Goal: Task Accomplishment & Management: Complete application form

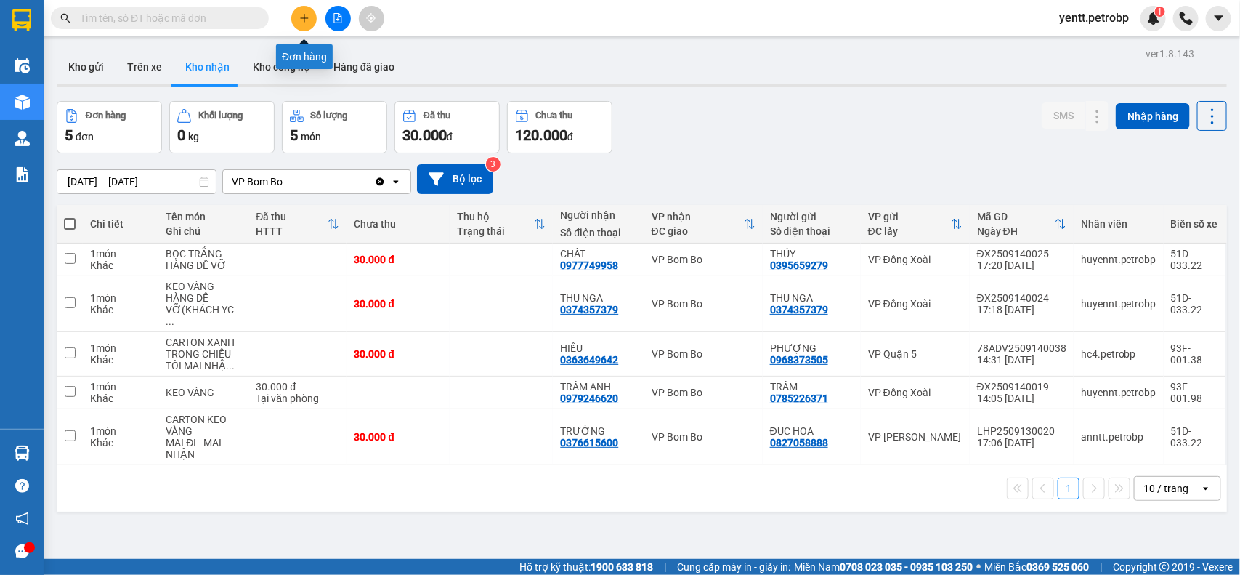
click at [302, 19] on icon "plus" at bounding box center [304, 18] width 10 height 10
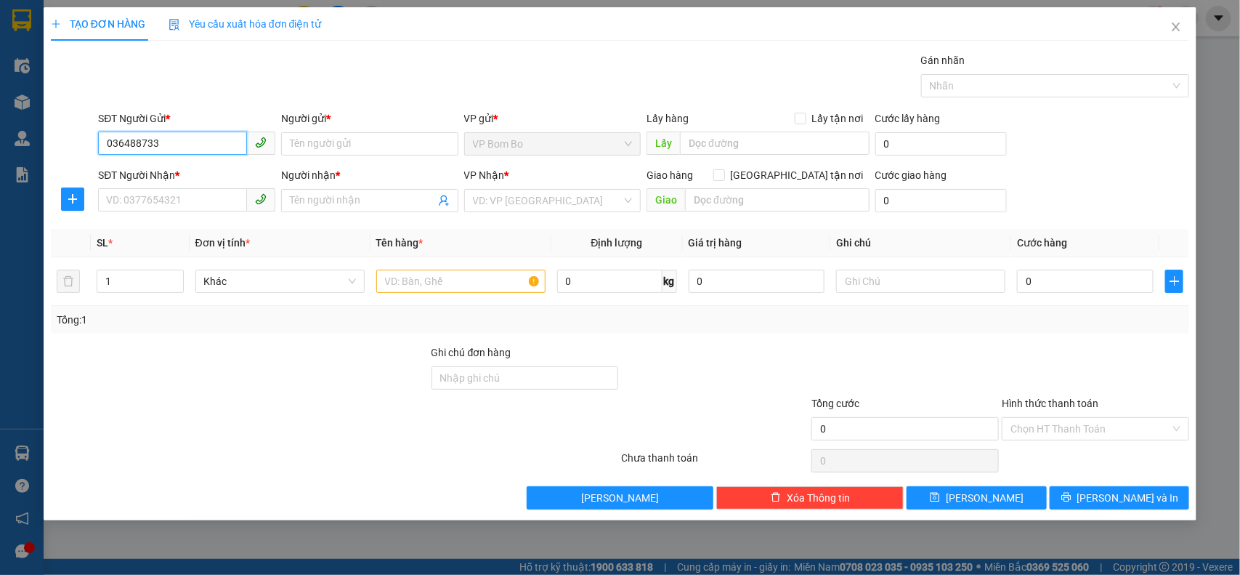
type input "0364887331"
click at [158, 164] on div "0364887331 - DUY BOM BO" at bounding box center [186, 173] width 177 height 23
type input "DUY BOM BO"
type input "0974806231"
type input "TRUNG"
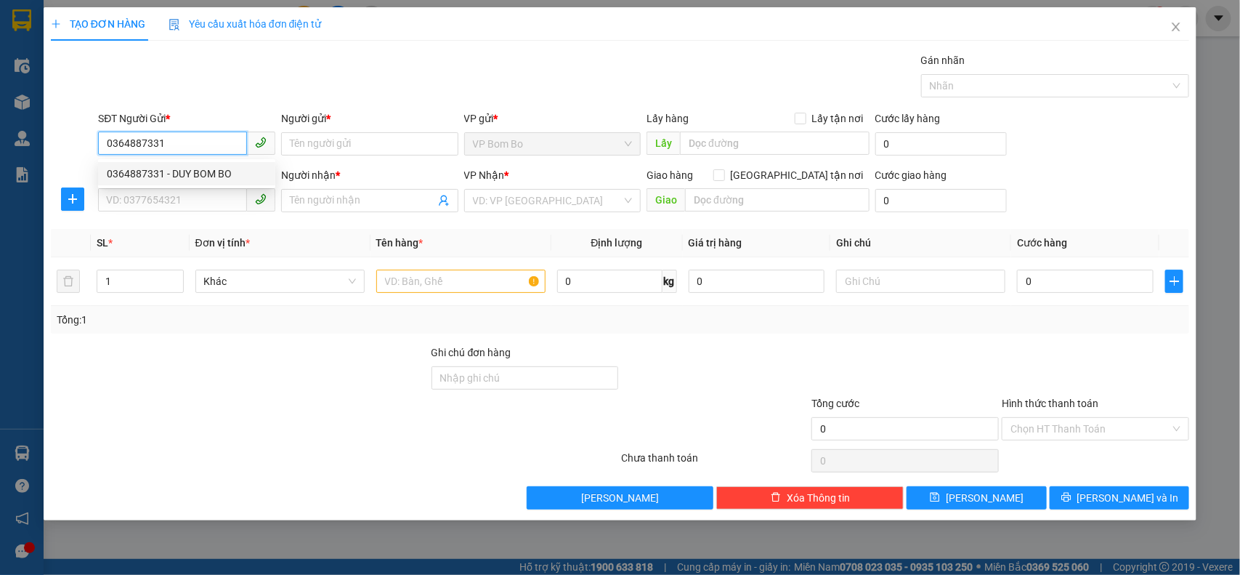
type input "Bù mã BB2507180007"
type input "400.000"
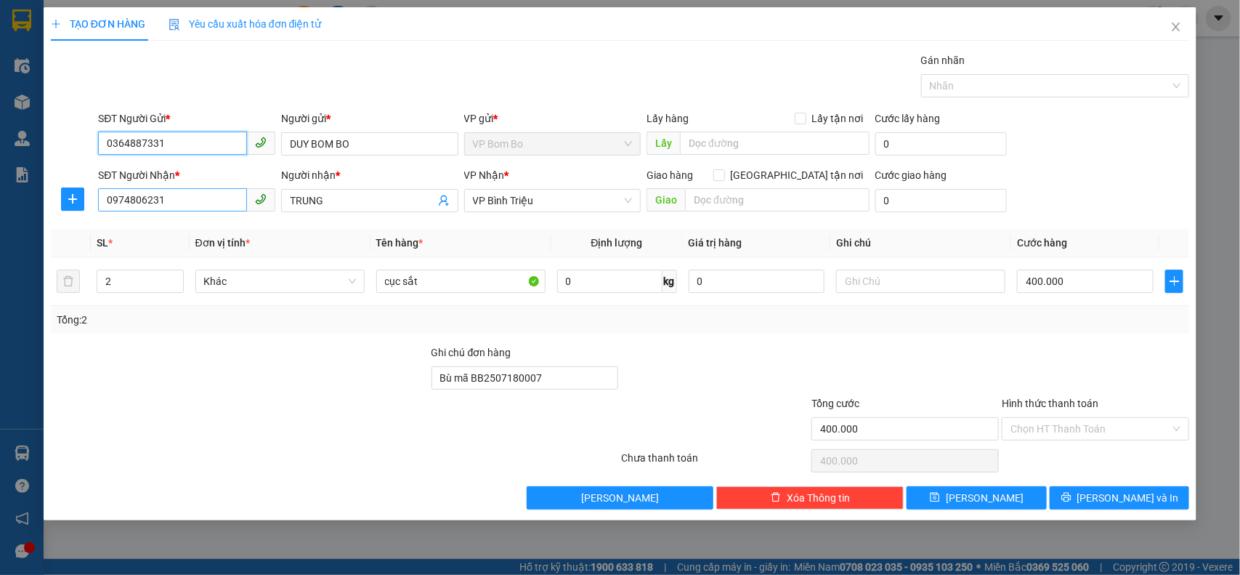
type input "0364887331"
click at [171, 198] on input "0974806231" at bounding box center [172, 199] width 149 height 23
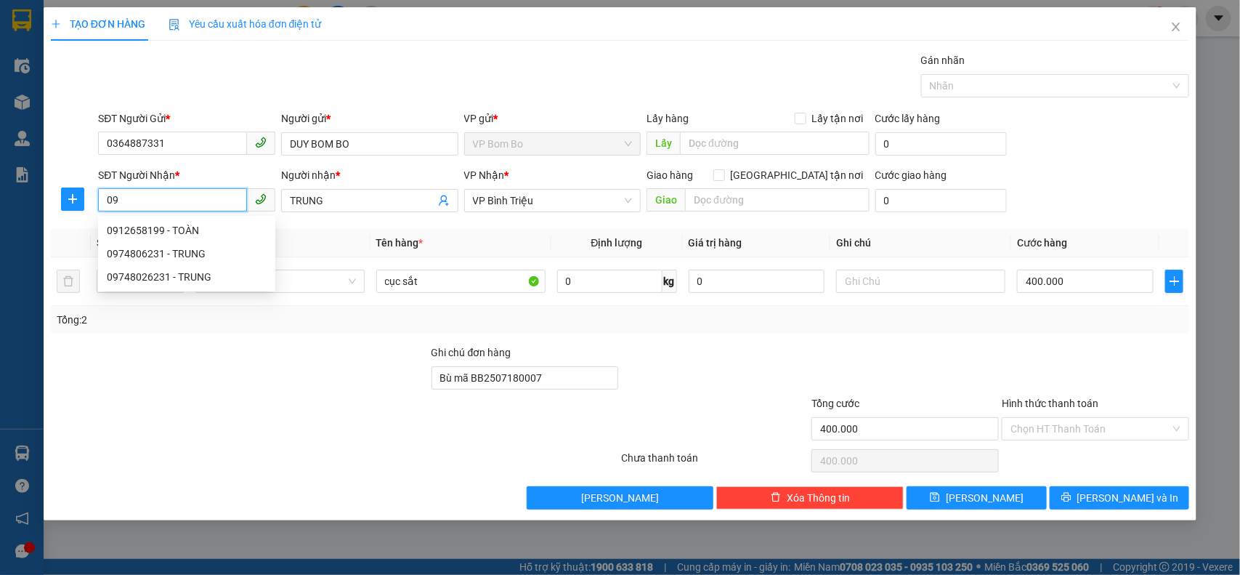
type input "0"
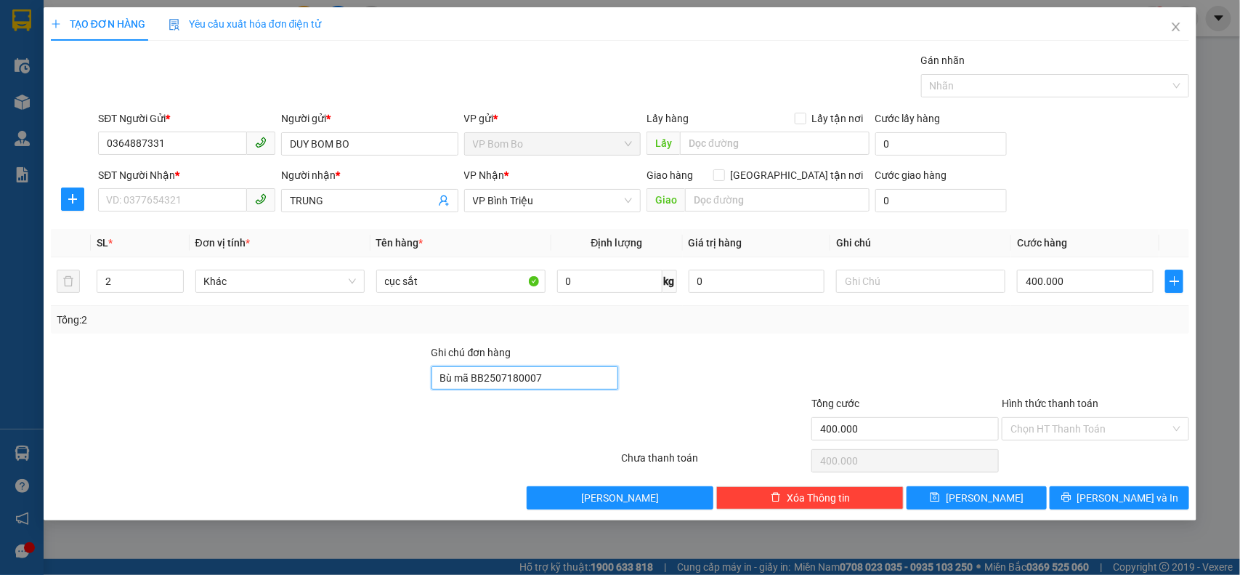
click at [539, 383] on input "Bù mã BB2507180007" at bounding box center [525, 377] width 187 height 23
type input "B"
click at [140, 194] on input "SĐT Người Nhận *" at bounding box center [172, 199] width 149 height 23
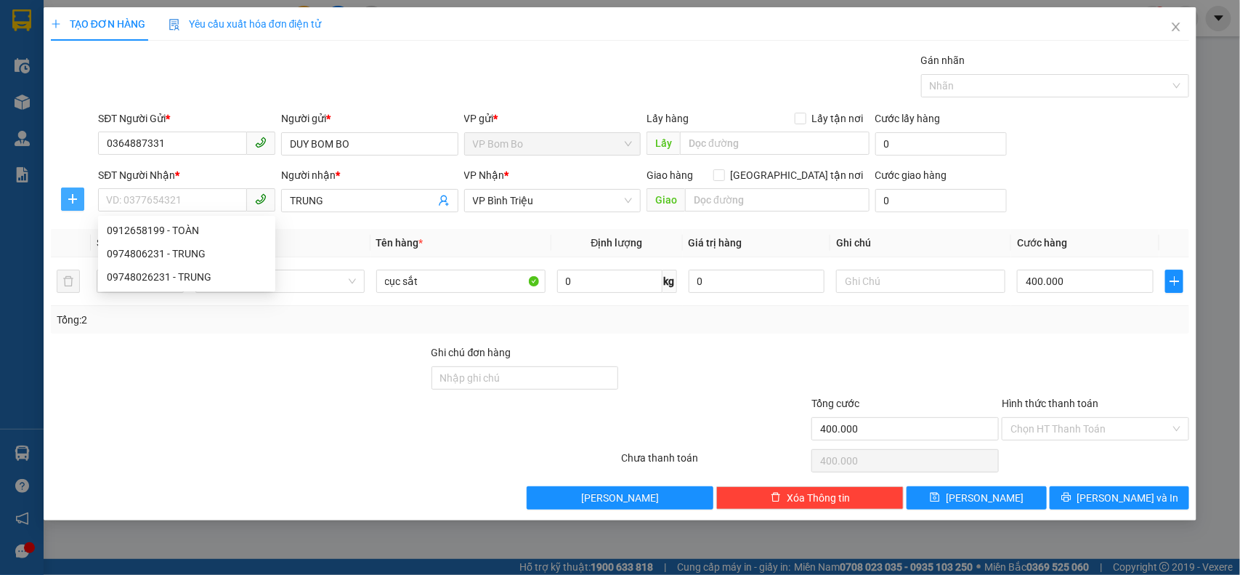
click at [69, 201] on icon "plus" at bounding box center [73, 199] width 12 height 12
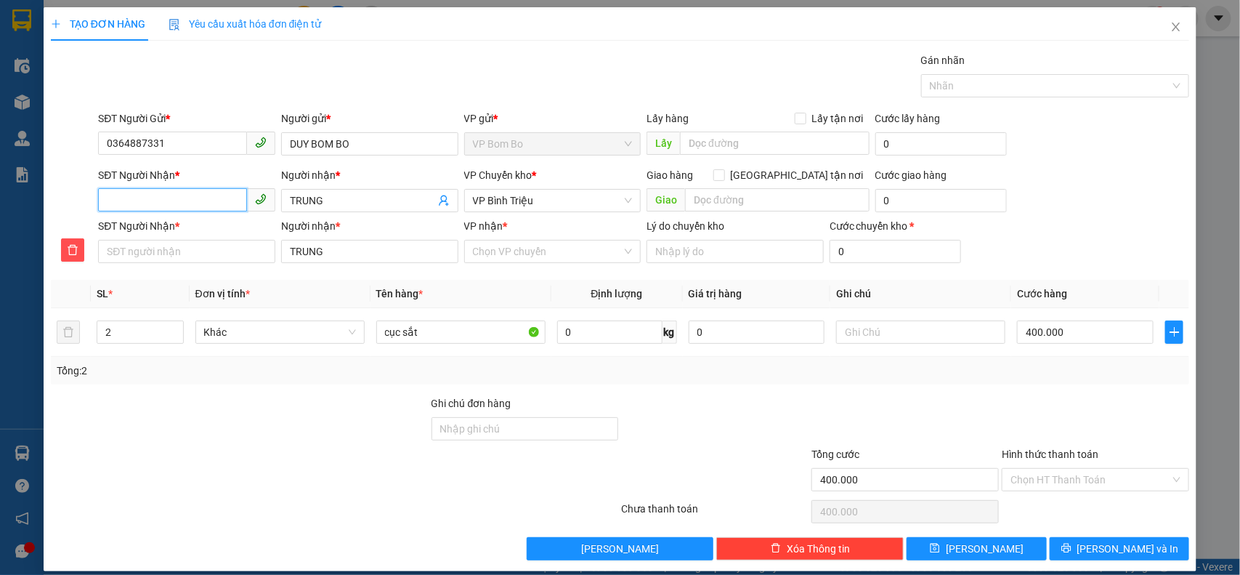
click at [182, 203] on input "SĐT Người Nhận *" at bounding box center [172, 199] width 149 height 23
type input "0"
type input "09"
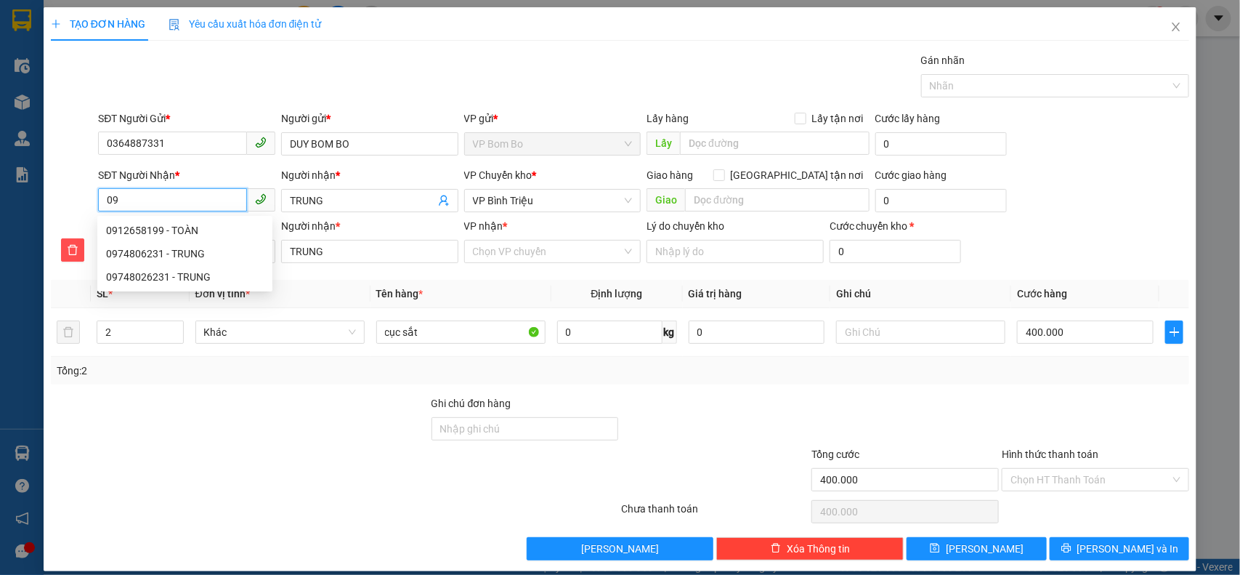
type input "096"
type input "0967"
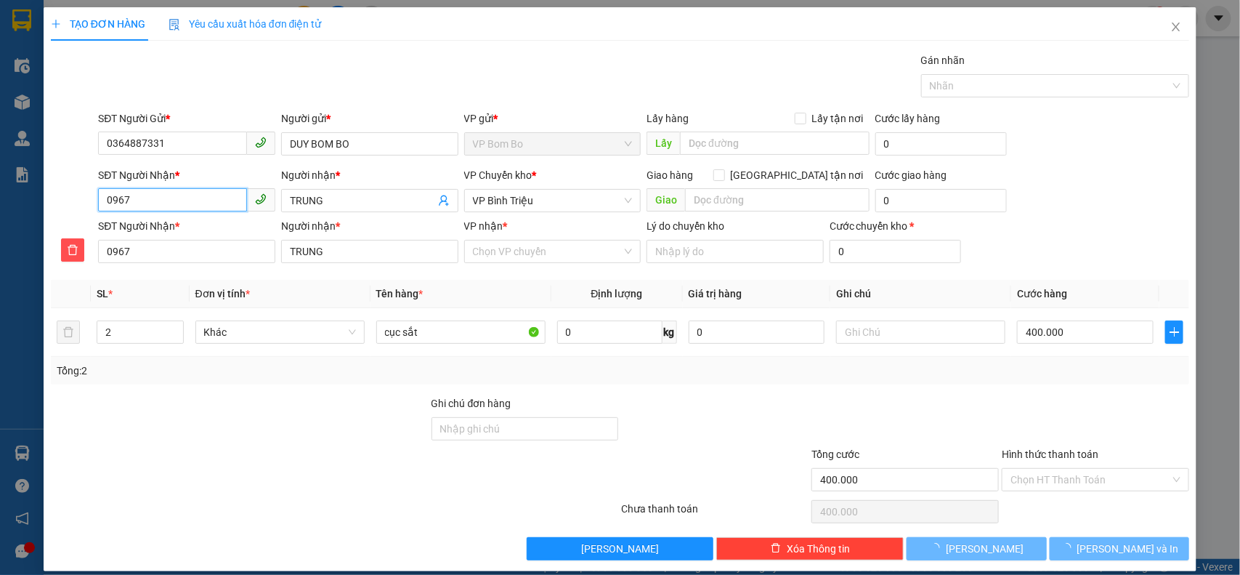
type input "09671"
type input "096710"
type input "0967106"
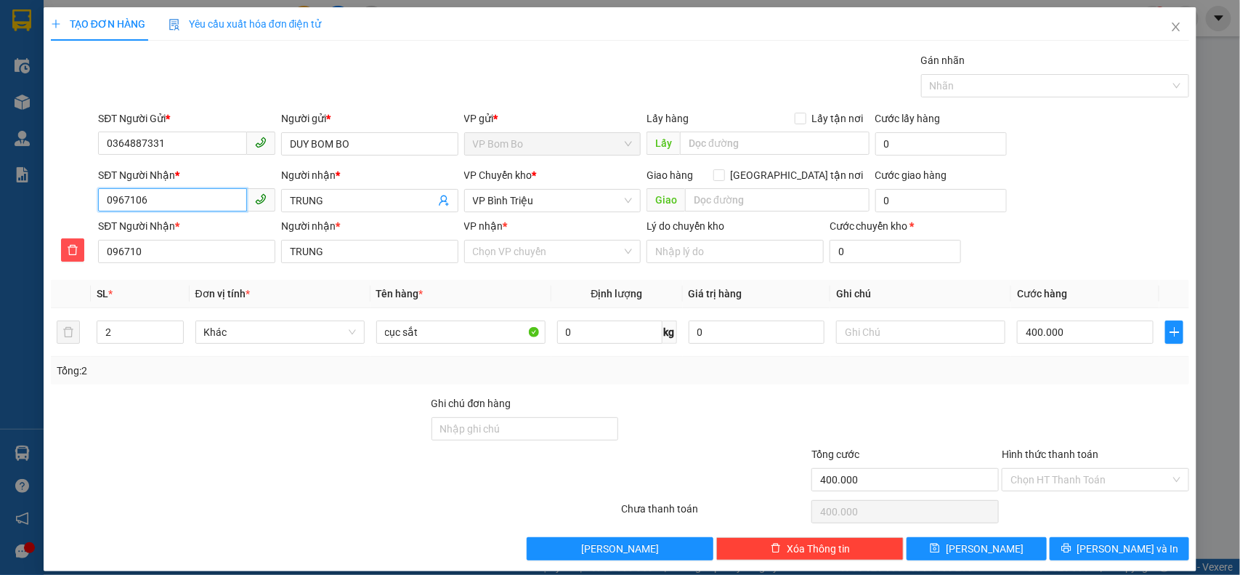
type input "0967106"
type input "09671061"
type input "096710613"
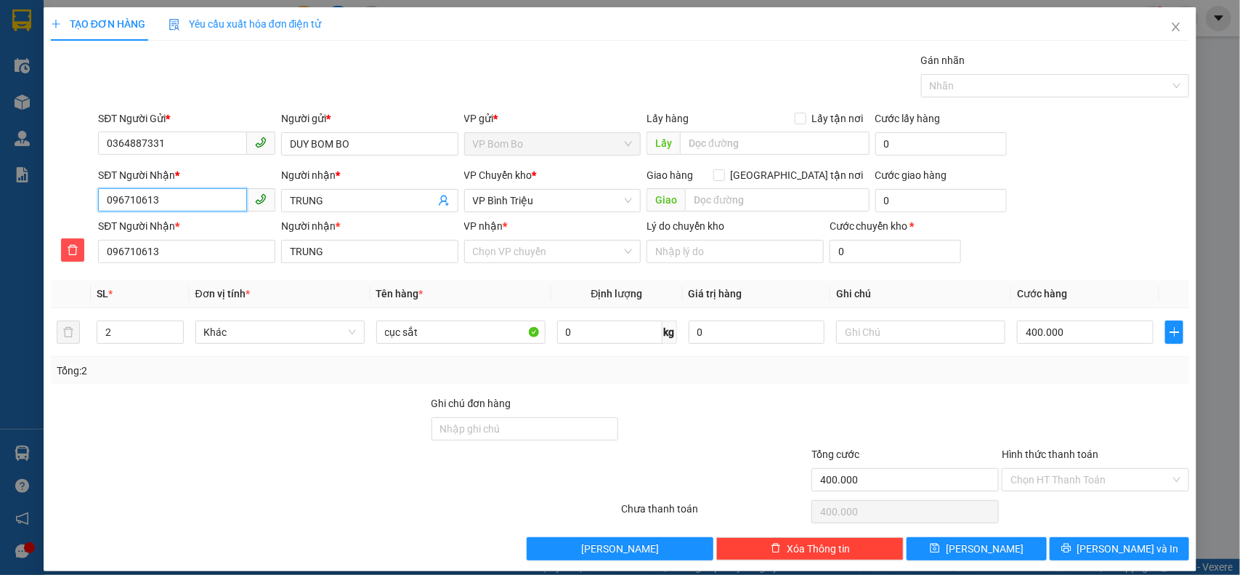
type input "0967106130"
click at [344, 190] on span "TRUNG" at bounding box center [369, 200] width 177 height 23
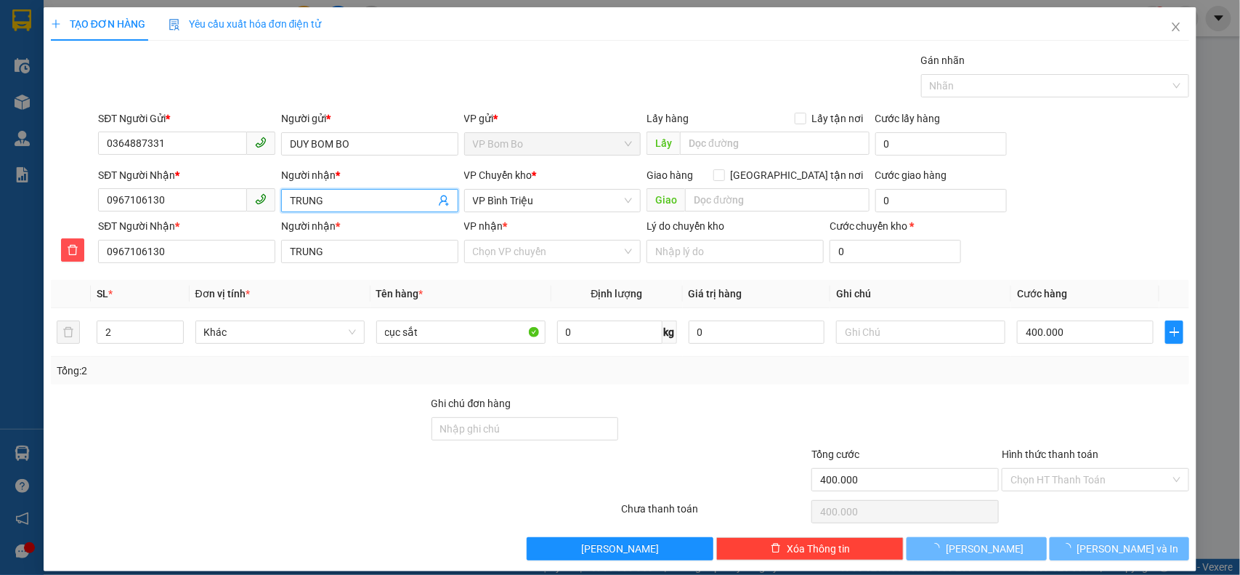
type input "TRUN"
type input "TR"
type input "T"
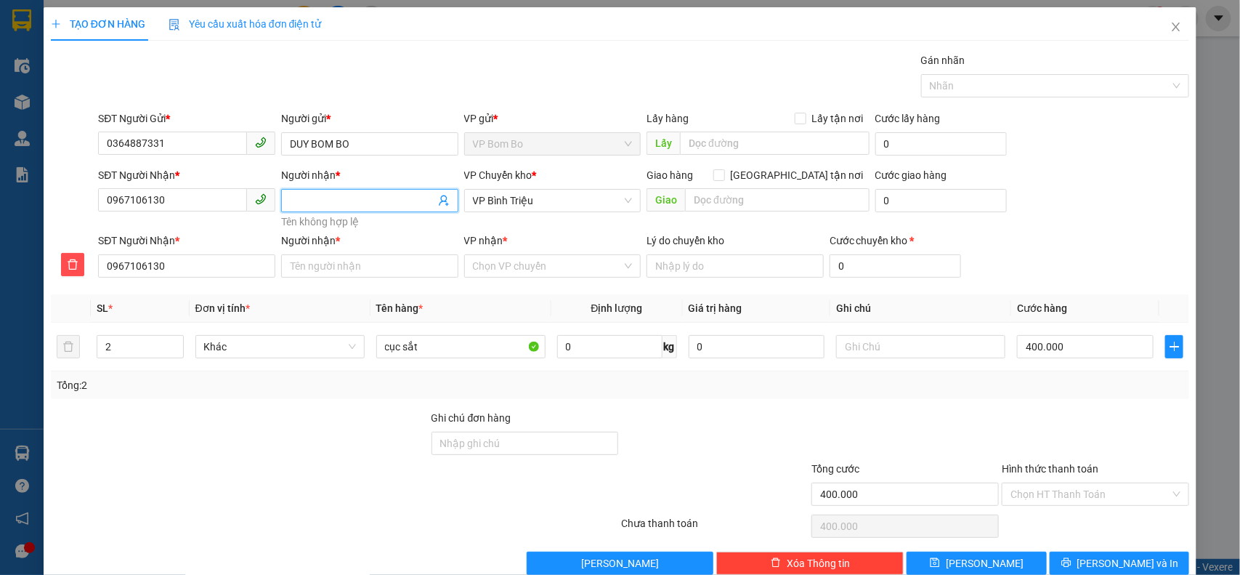
type input "T"
type input "TI"
type input "TIN"
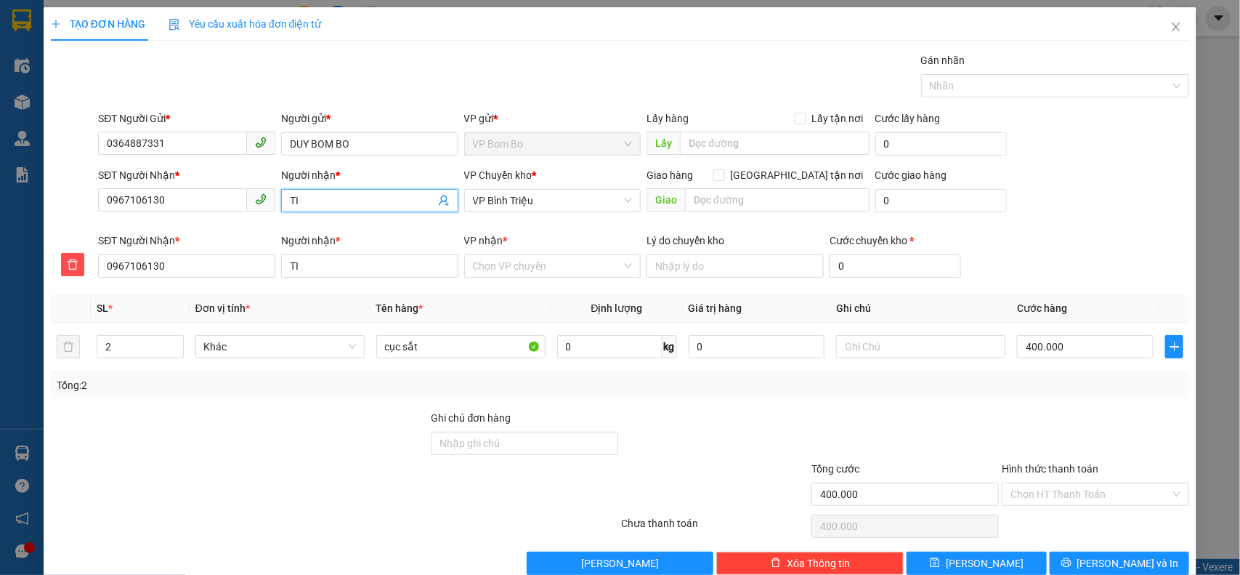
type input "TIN"
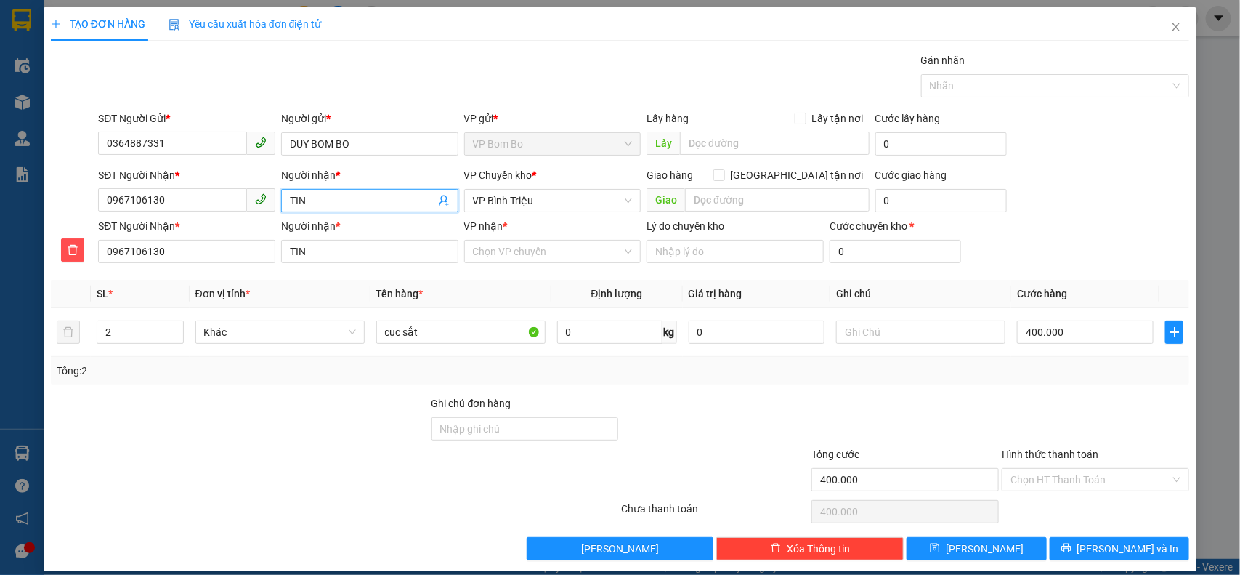
type input "TINH"
type input "TÍNH"
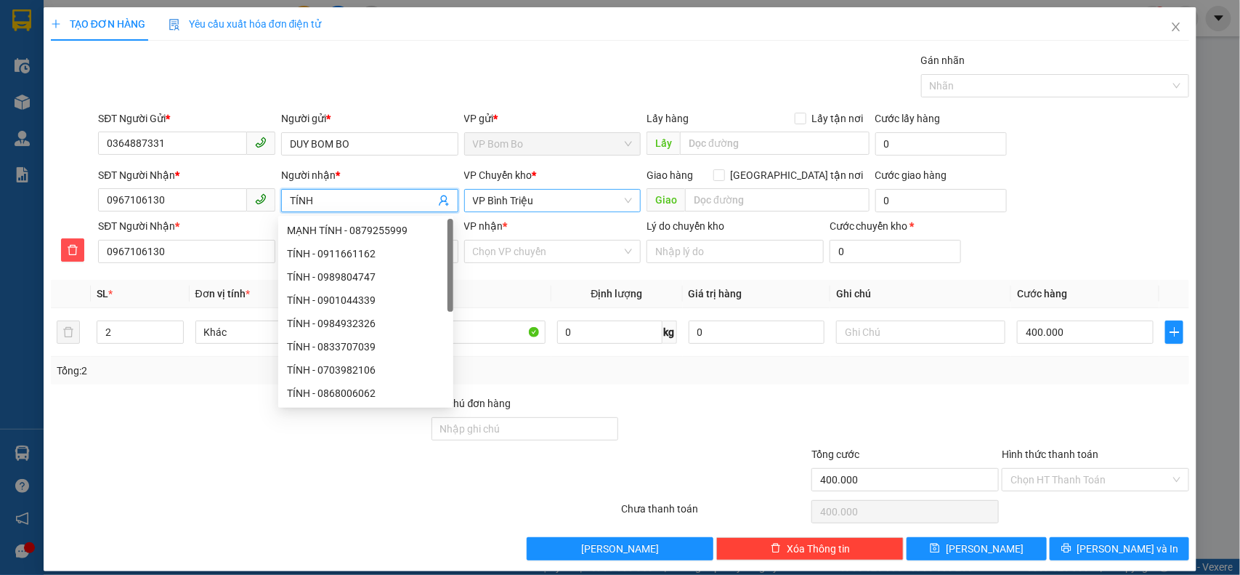
type input "TÍNH"
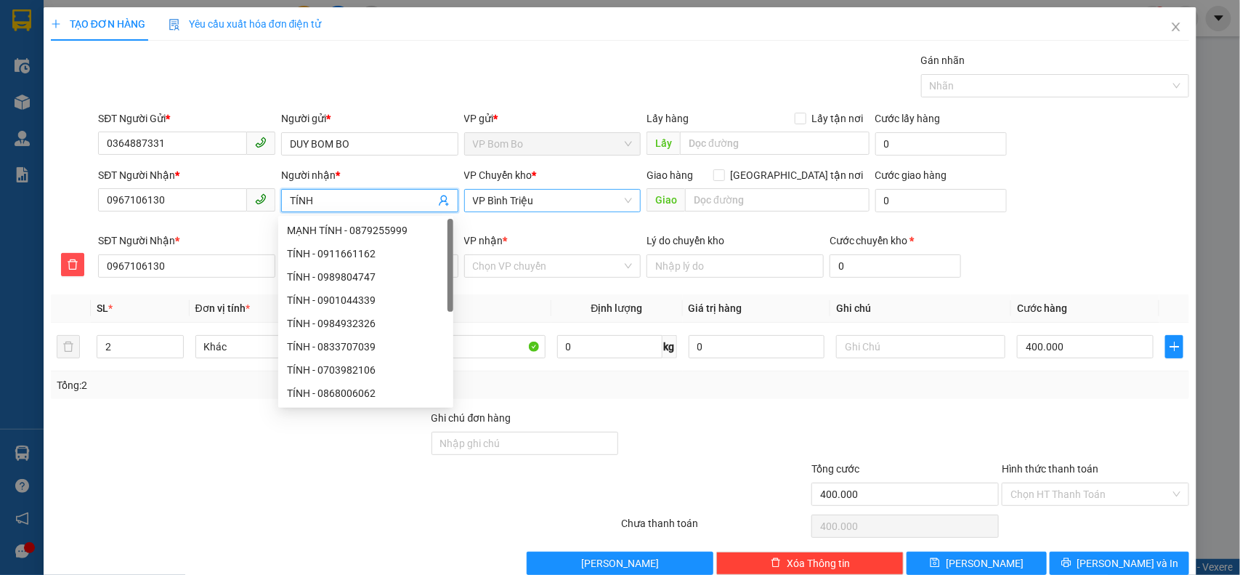
click at [546, 202] on span "VP Bình Triệu" at bounding box center [553, 201] width 160 height 22
type input "TÍNH"
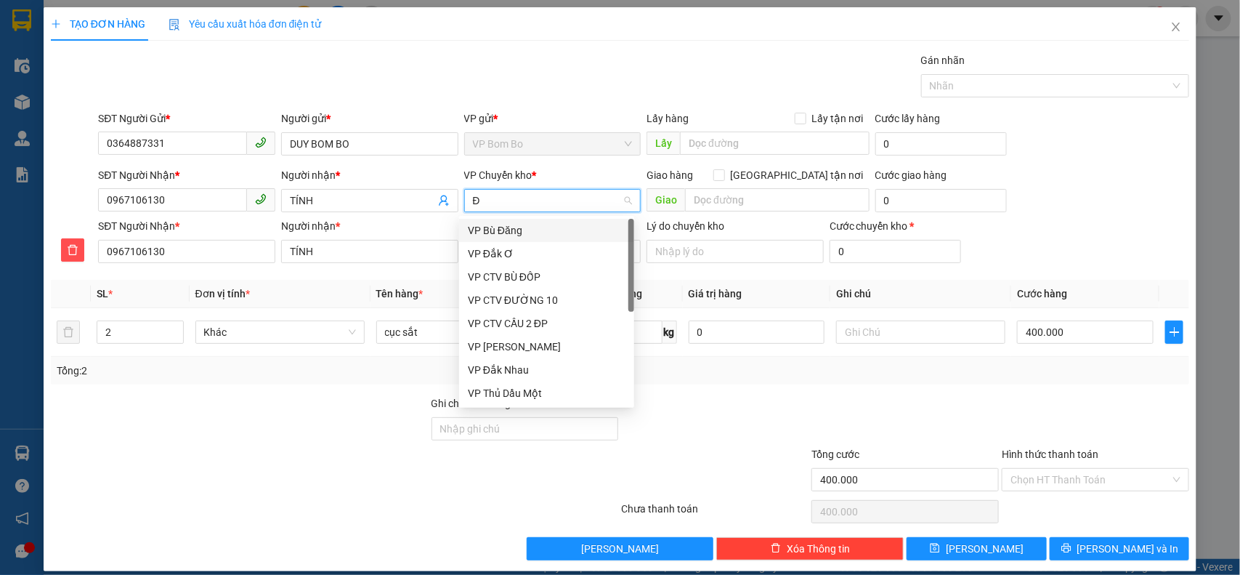
type input "ĐO"
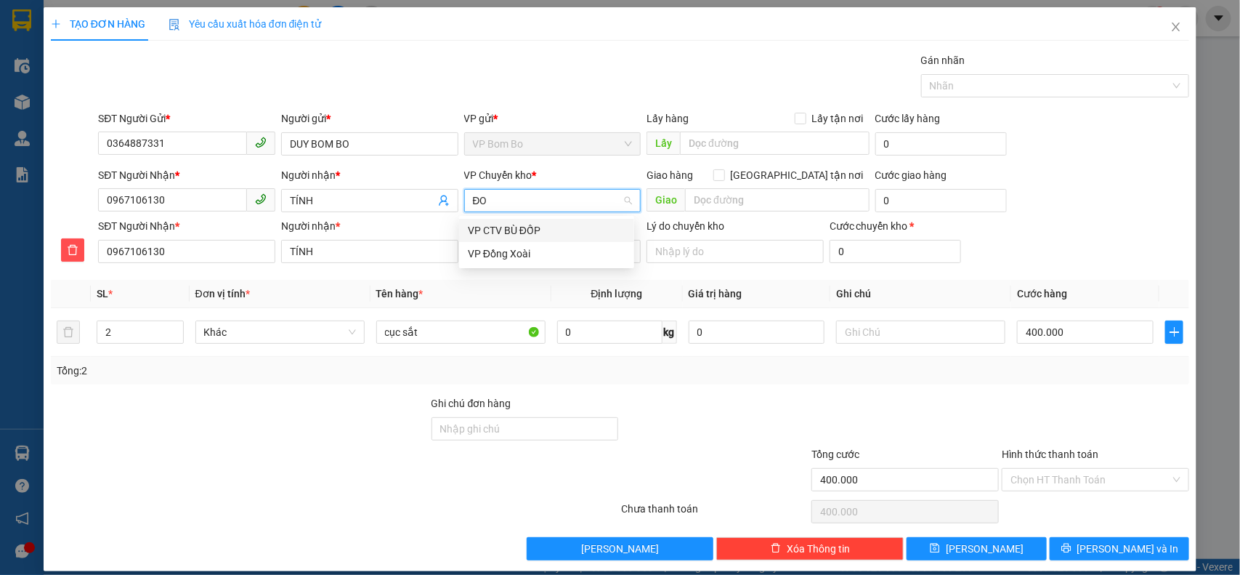
click at [525, 255] on div "VP Đồng Xoài" at bounding box center [547, 254] width 158 height 16
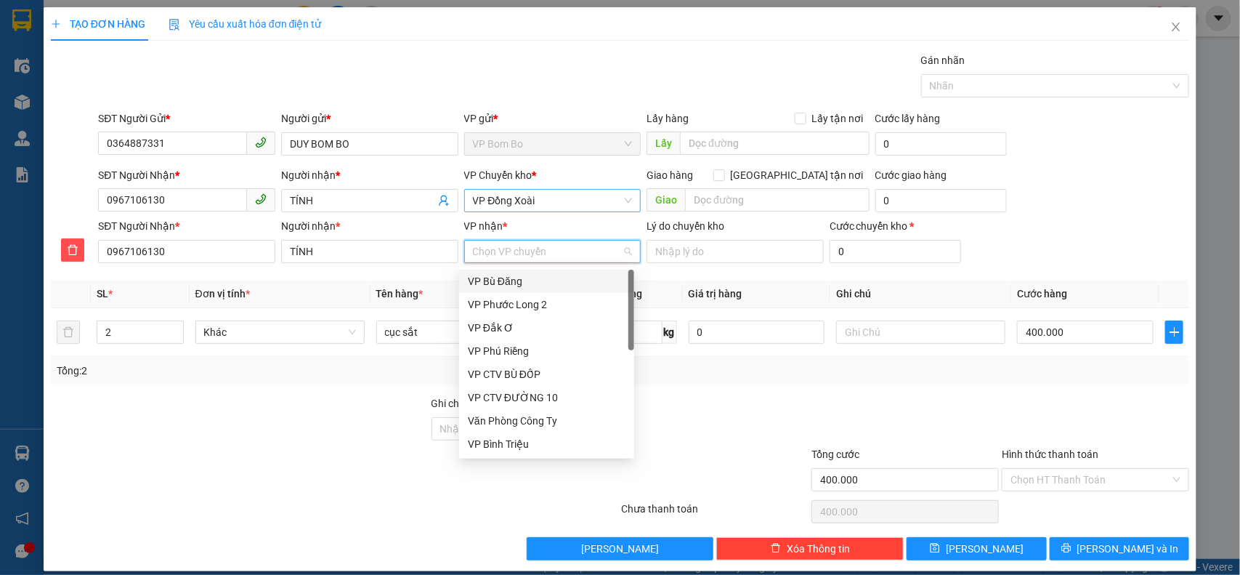
click at [511, 251] on input "VP nhận *" at bounding box center [548, 252] width 150 height 22
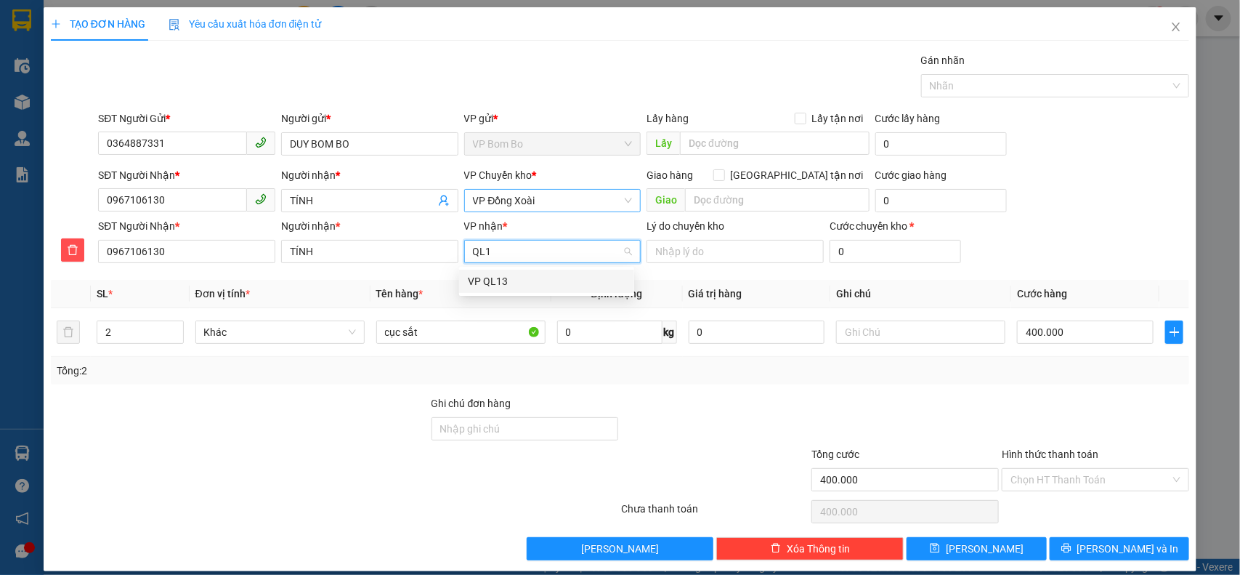
type input "QL13"
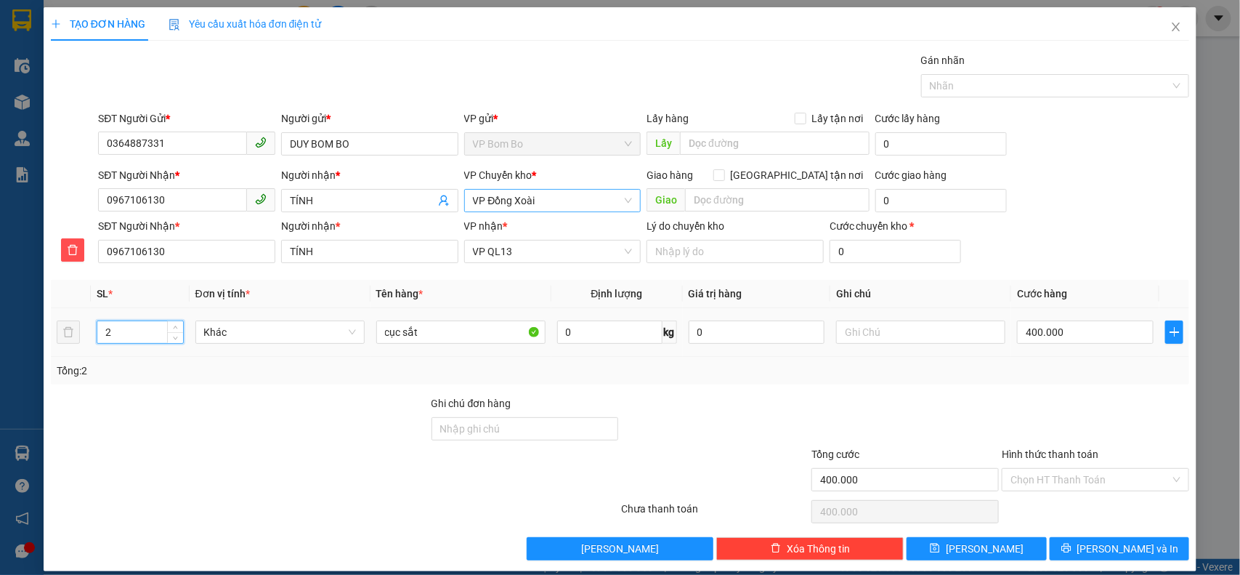
click at [132, 328] on input "2" at bounding box center [140, 332] width 86 height 22
type input "1"
click at [434, 336] on input "cục sắt" at bounding box center [460, 331] width 169 height 23
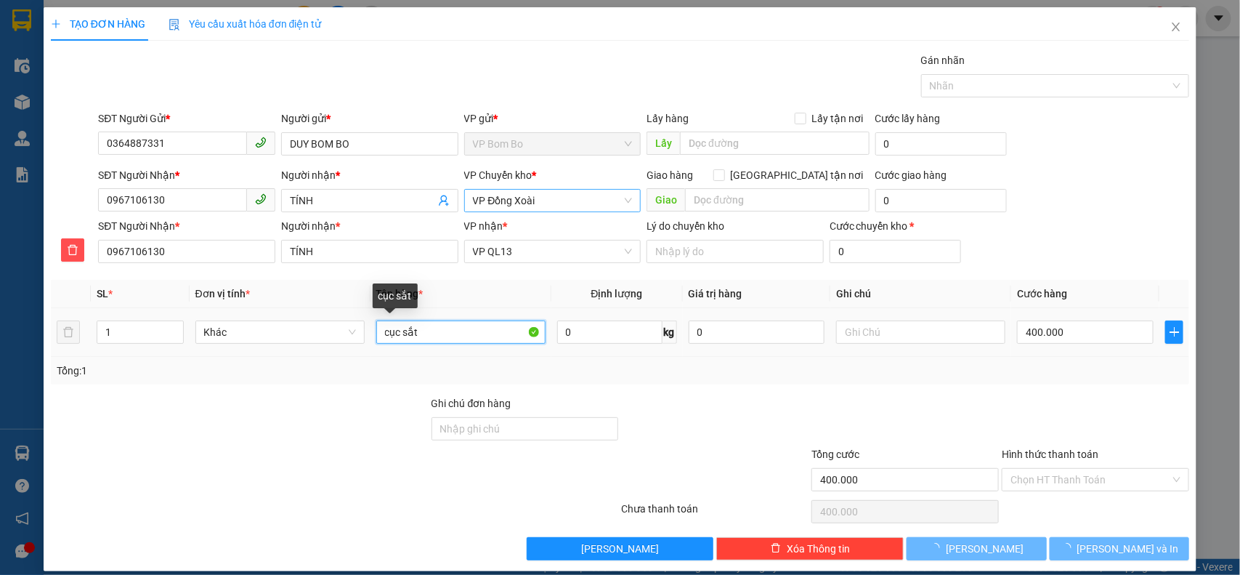
type input "0"
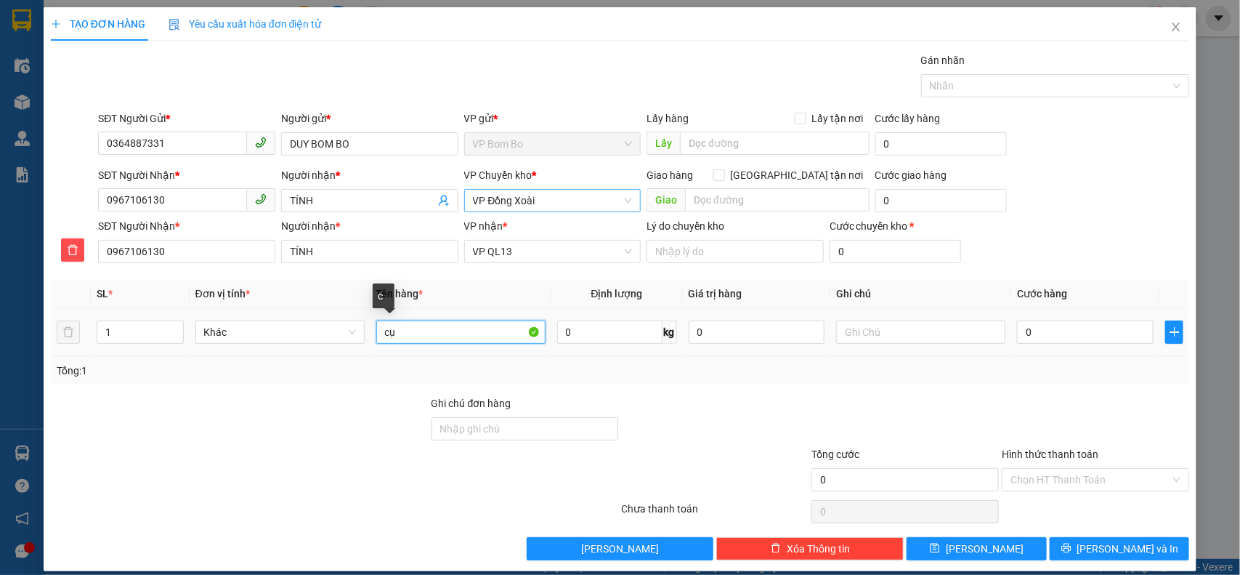
type input "c"
type input "CỤCBOJ VÀNG QUẤN KEO"
click at [1070, 328] on input "0" at bounding box center [1085, 331] width 137 height 23
type input "4"
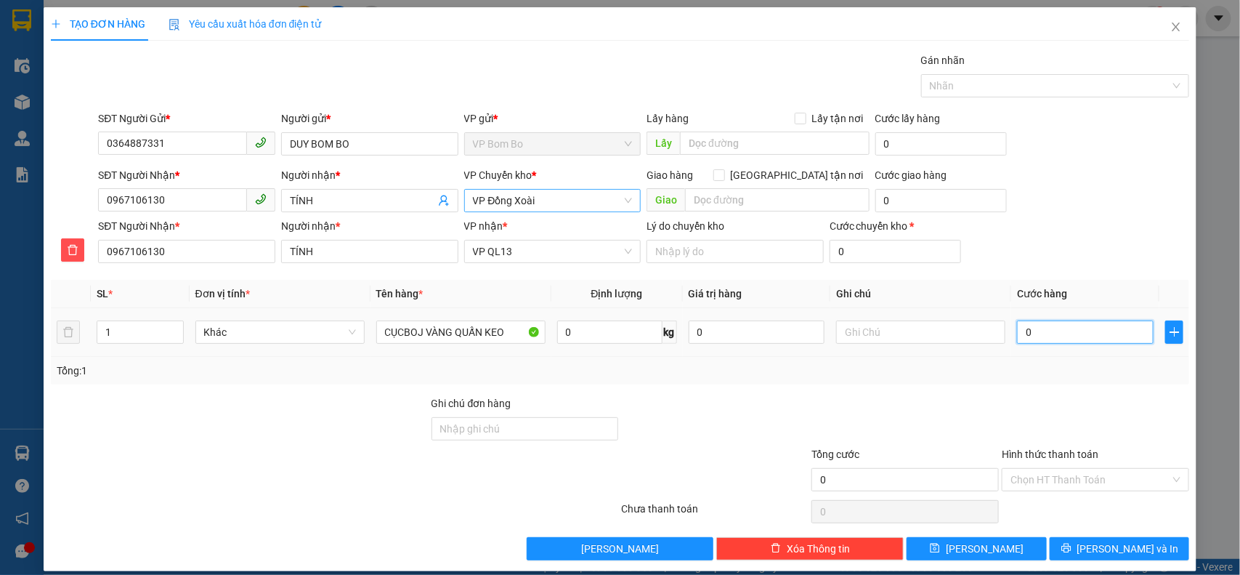
type input "004"
type input "40"
type input "0.040"
click at [921, 431] on div at bounding box center [905, 420] width 190 height 51
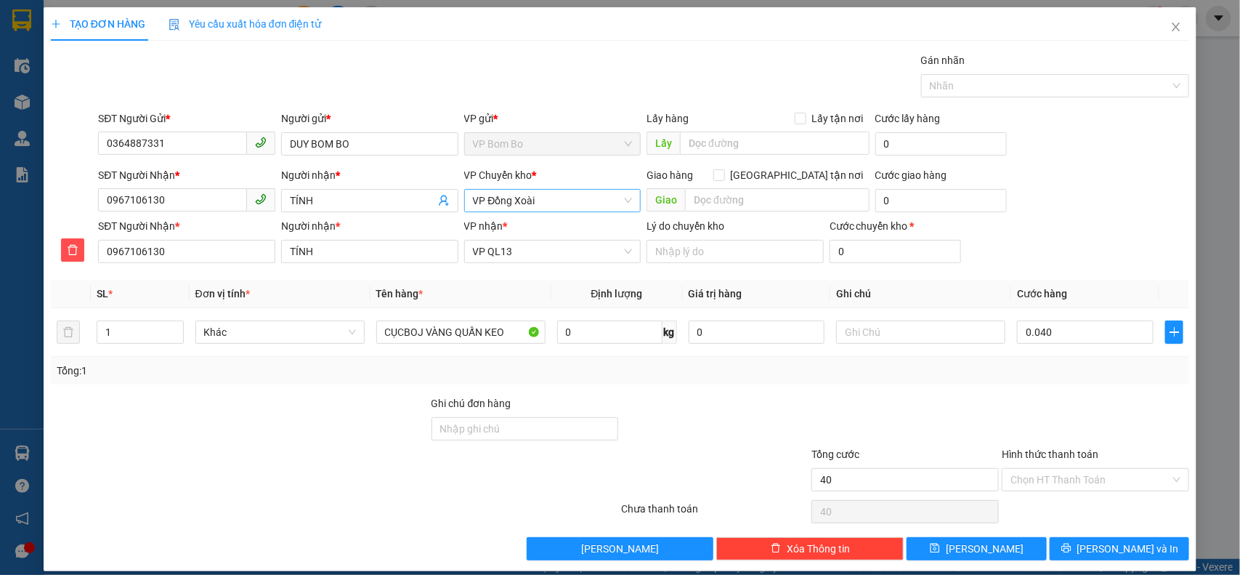
type input "40.000"
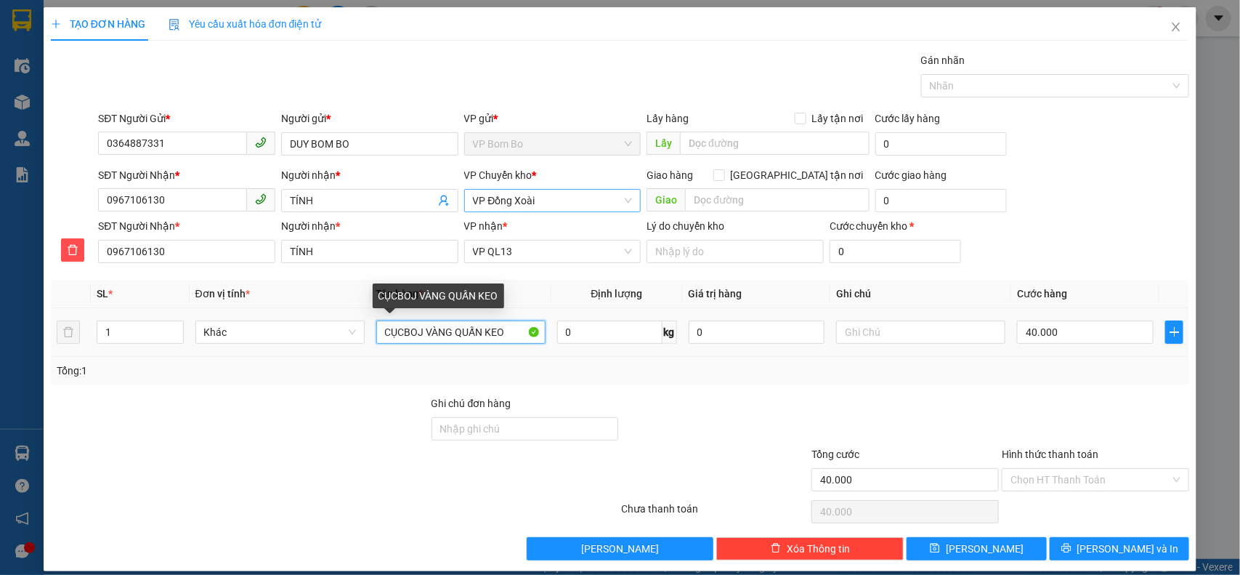
click at [421, 331] on input "CỤCBOJ VÀNG QUẤN KEO" at bounding box center [460, 331] width 169 height 23
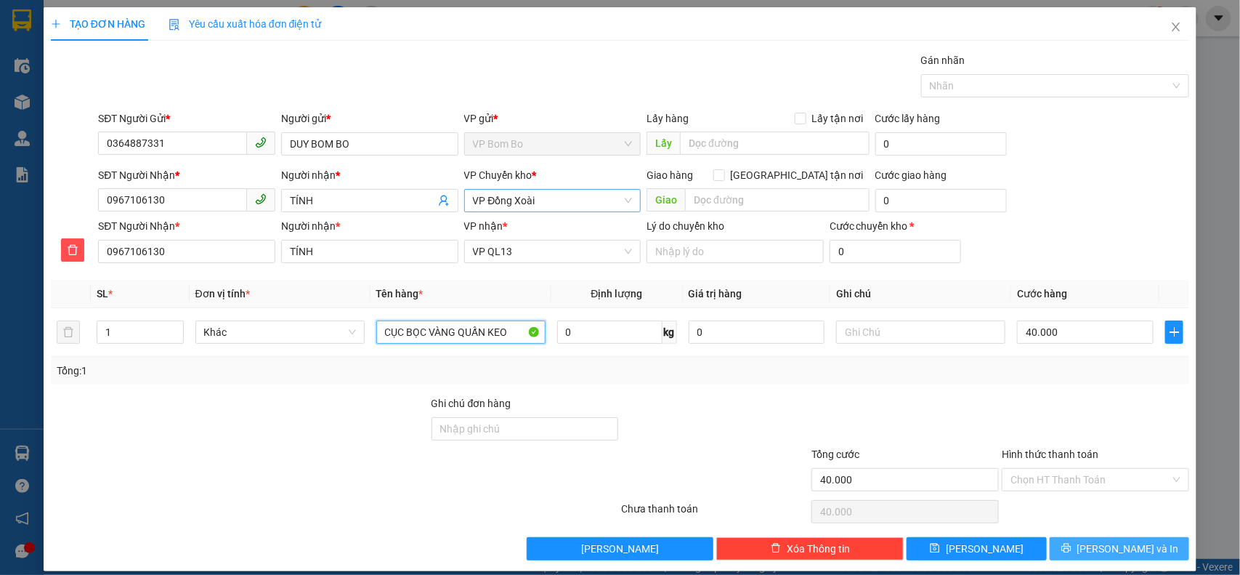
type input "CỤC BỌC VÀNG QUẤN KEO"
click at [1090, 553] on button "[PERSON_NAME] và In" at bounding box center [1120, 548] width 140 height 23
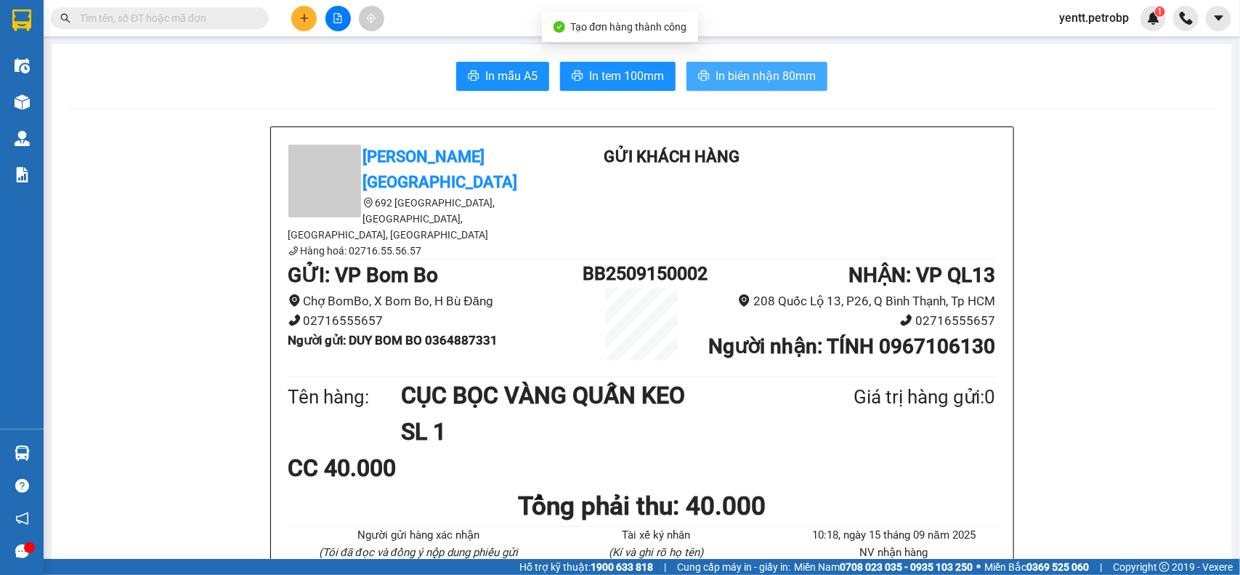
click at [749, 65] on button "In biên nhận 80mm" at bounding box center [757, 76] width 141 height 29
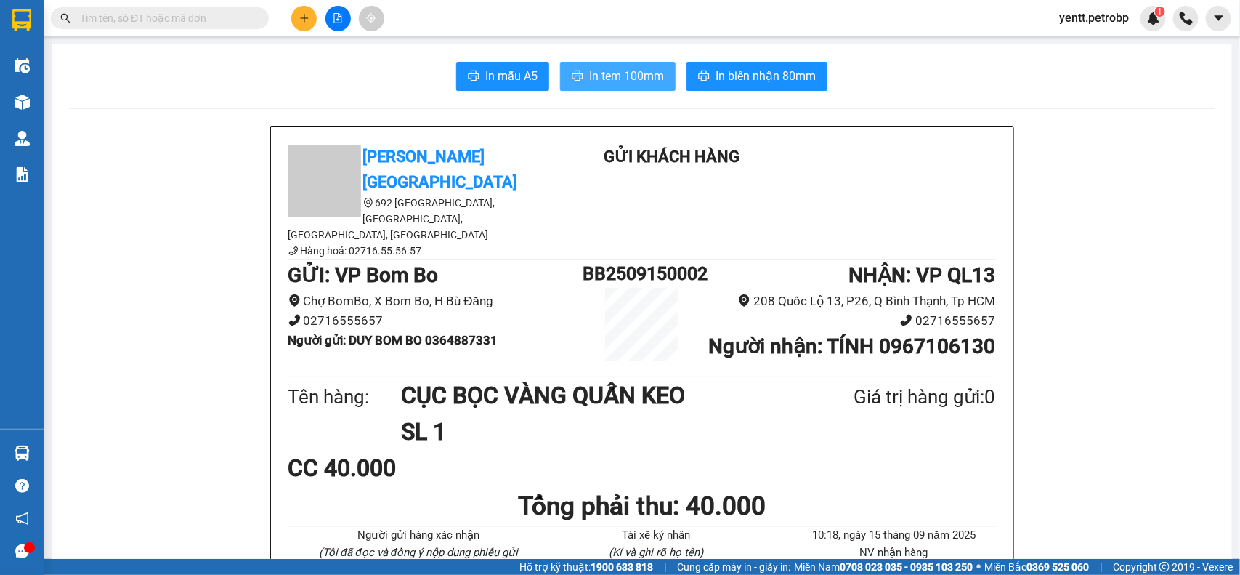
click at [589, 68] on span "In tem 100mm" at bounding box center [626, 76] width 75 height 18
click at [303, 15] on icon "plus" at bounding box center [304, 18] width 10 height 10
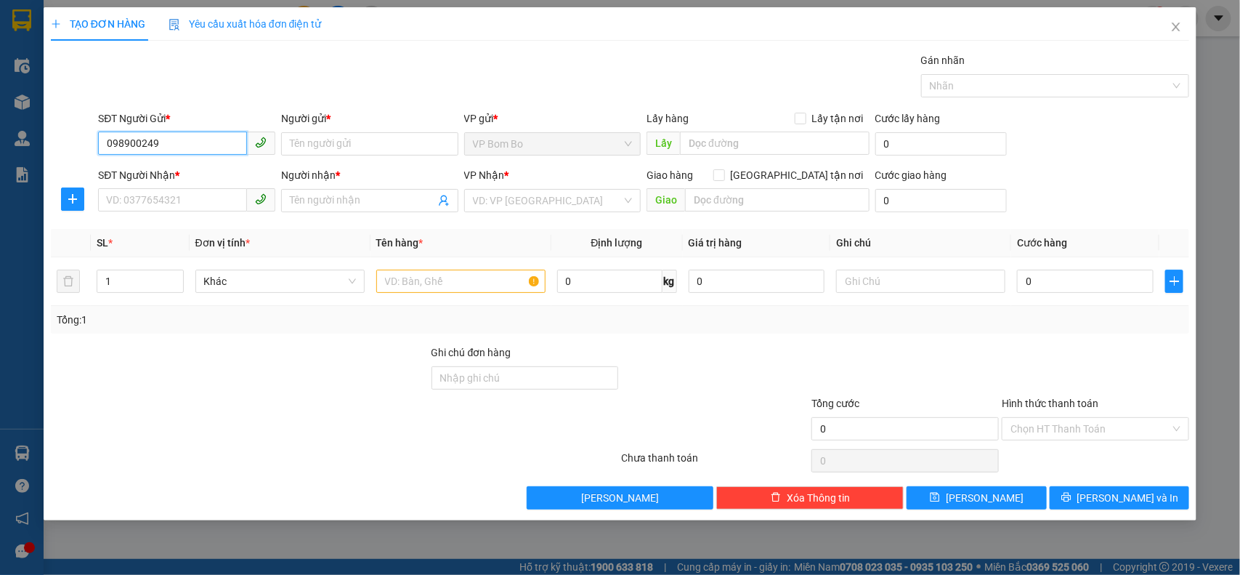
type input "0989002498"
click at [183, 171] on div "0989002498 - BÍCH" at bounding box center [187, 174] width 160 height 16
type input "BÍCH"
type input "0938628118"
type input "CƯỜNG"
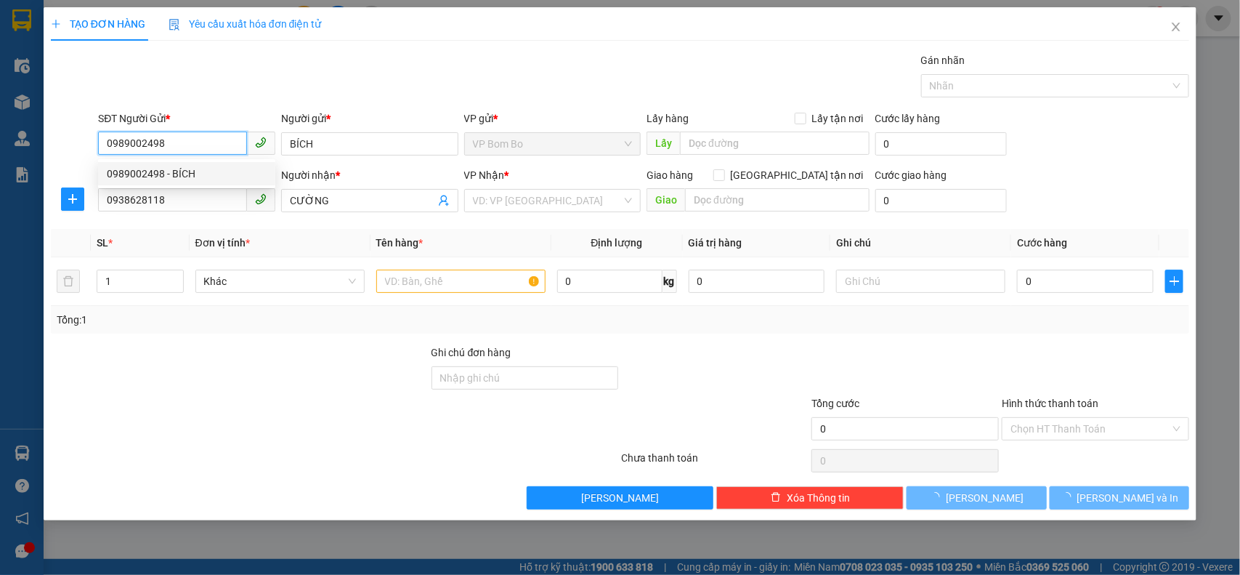
type input "40.000"
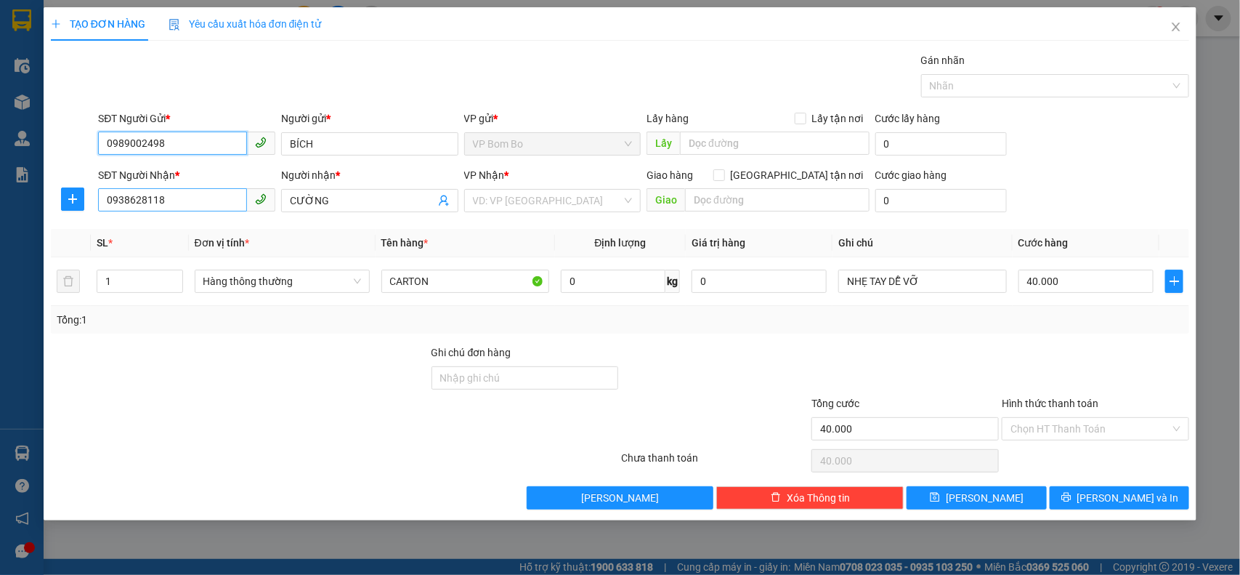
type input "0989002498"
click at [186, 200] on input "0938628118" at bounding box center [172, 199] width 149 height 23
type input "0"
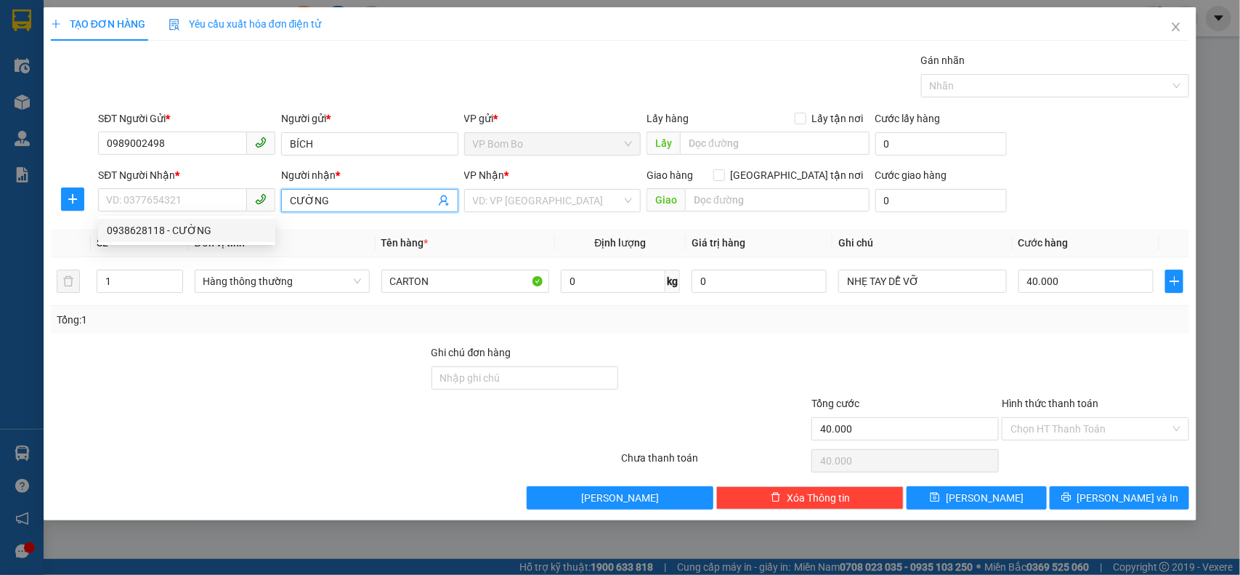
click at [354, 208] on input "CƯỜNG" at bounding box center [362, 201] width 145 height 16
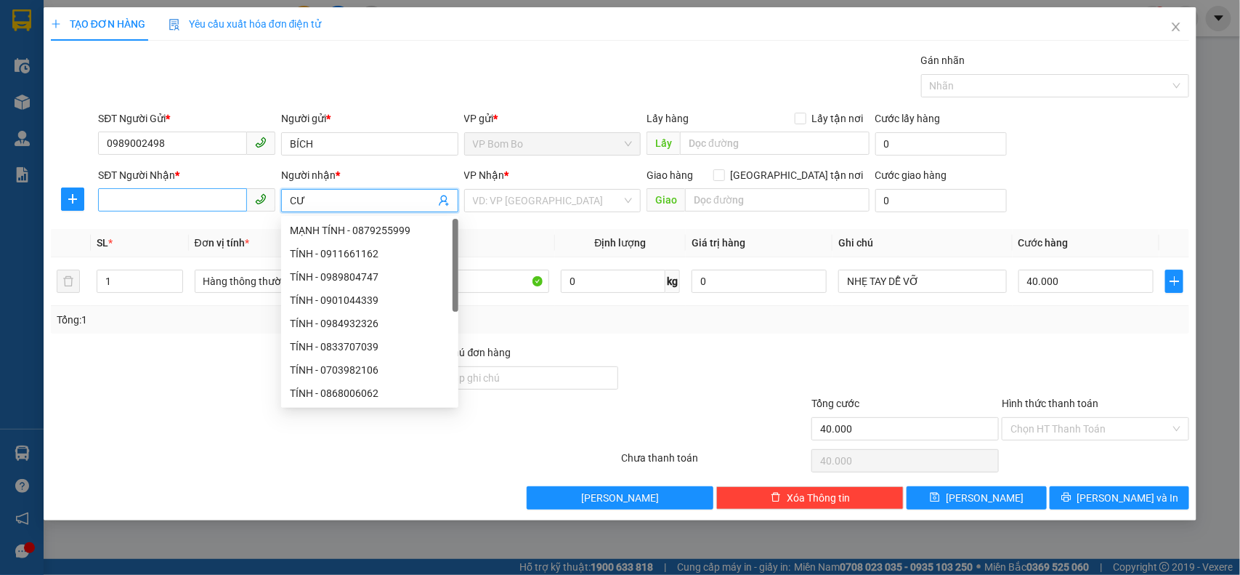
type input "C"
click at [193, 198] on input "SĐT Người Nhận *" at bounding box center [172, 199] width 149 height 23
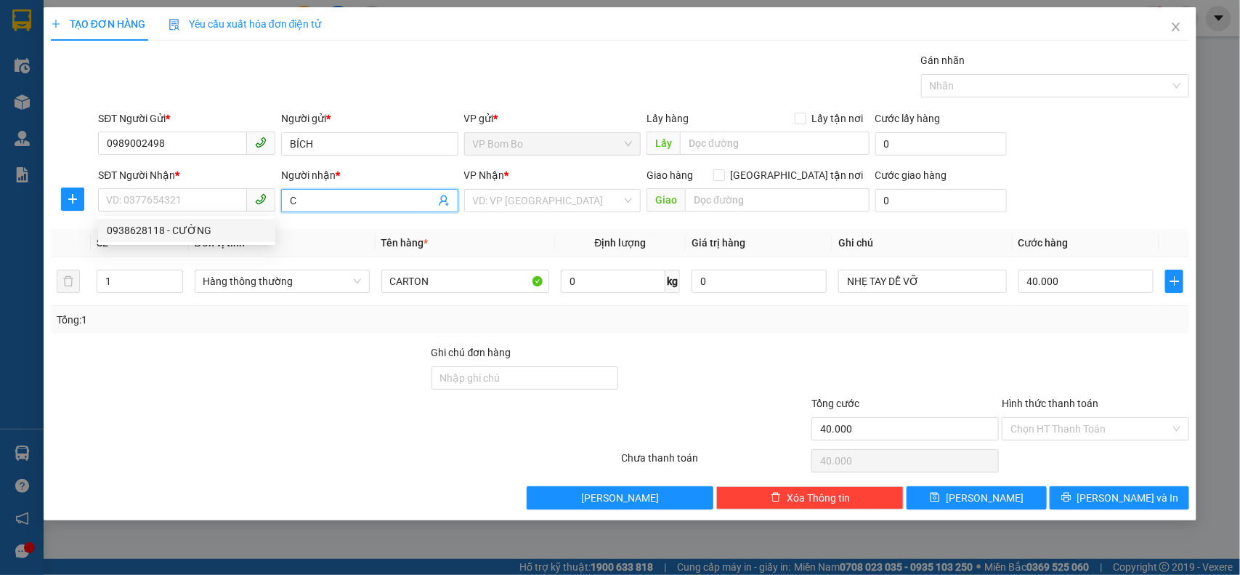
click at [318, 193] on input "C" at bounding box center [362, 201] width 145 height 16
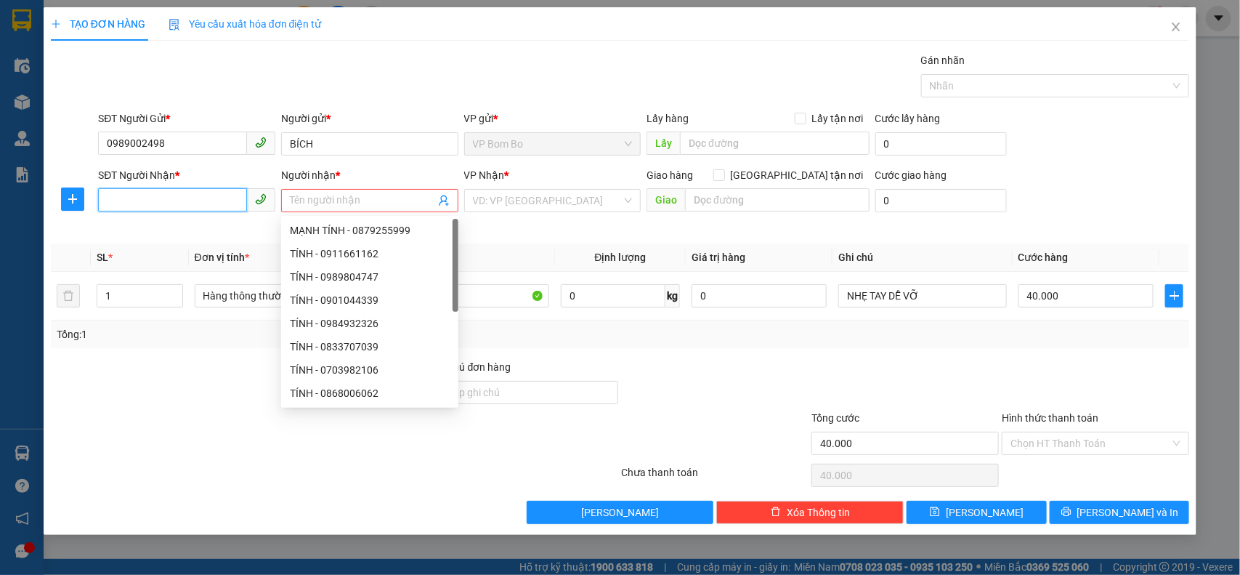
click at [161, 209] on input "SĐT Người Nhận *" at bounding box center [172, 199] width 149 height 23
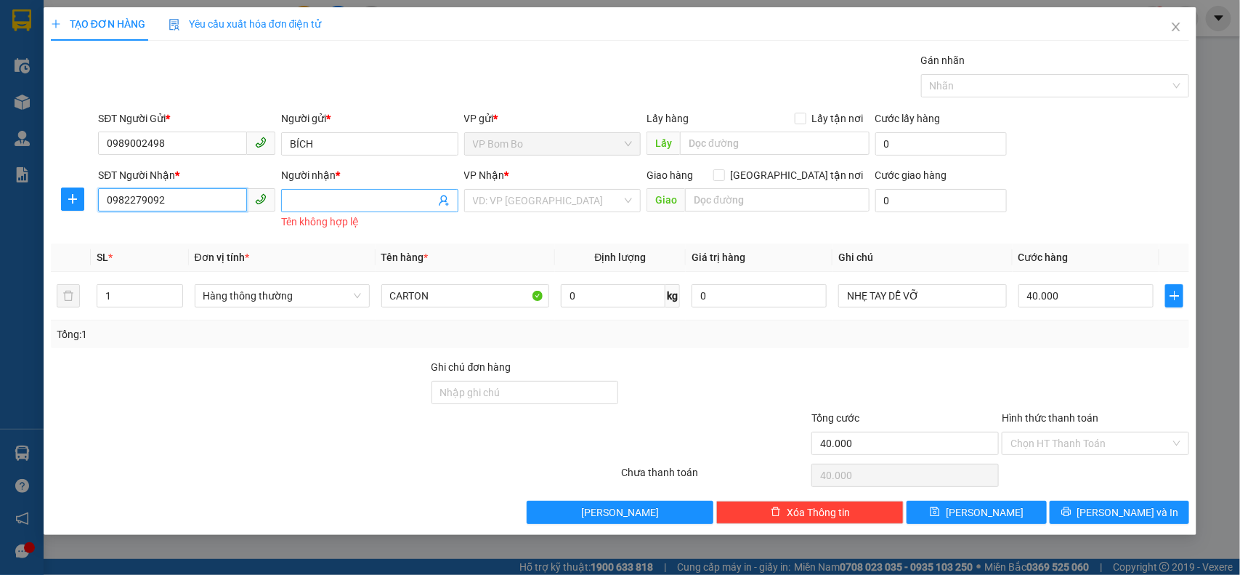
type input "0982279092"
click at [339, 201] on input "Người nhận *" at bounding box center [362, 201] width 145 height 16
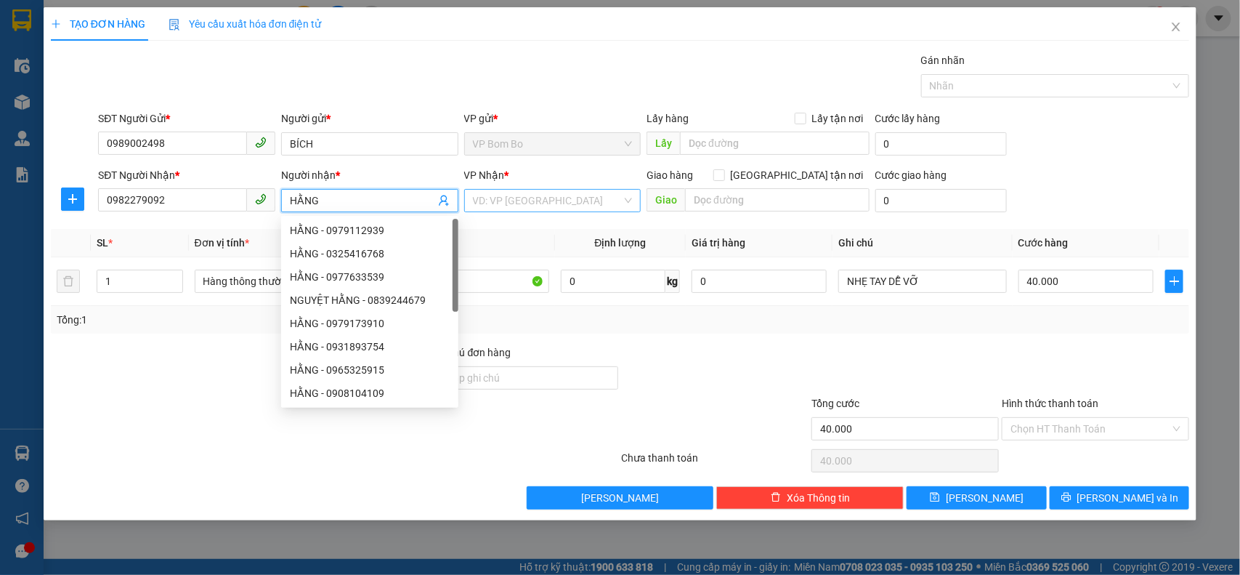
type input "HẰNG"
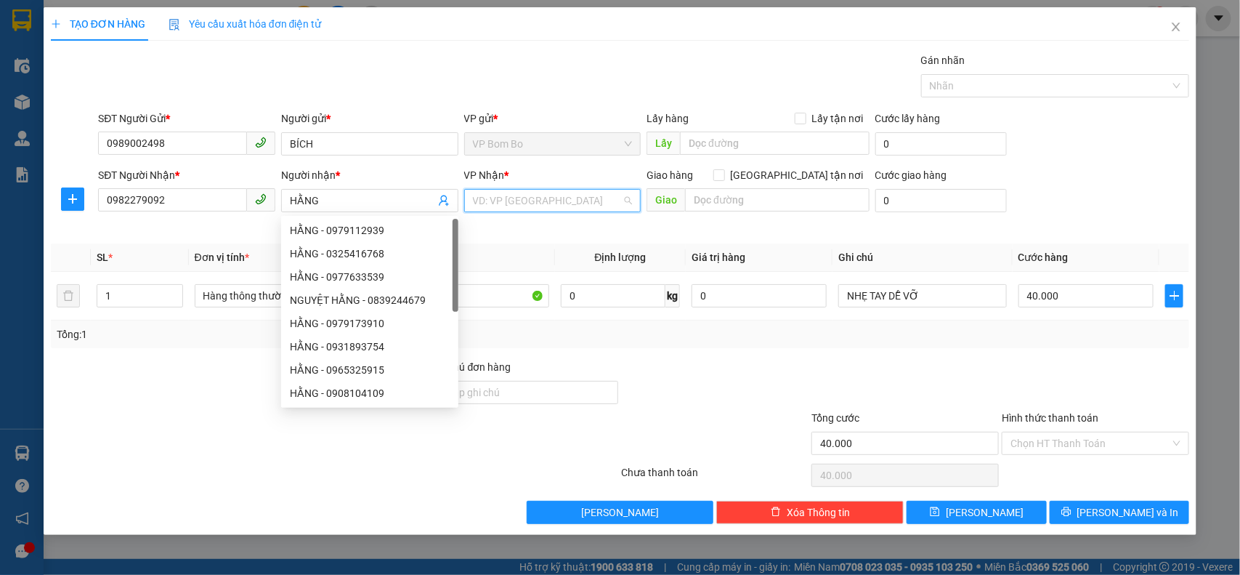
click at [485, 204] on input "search" at bounding box center [548, 201] width 150 height 22
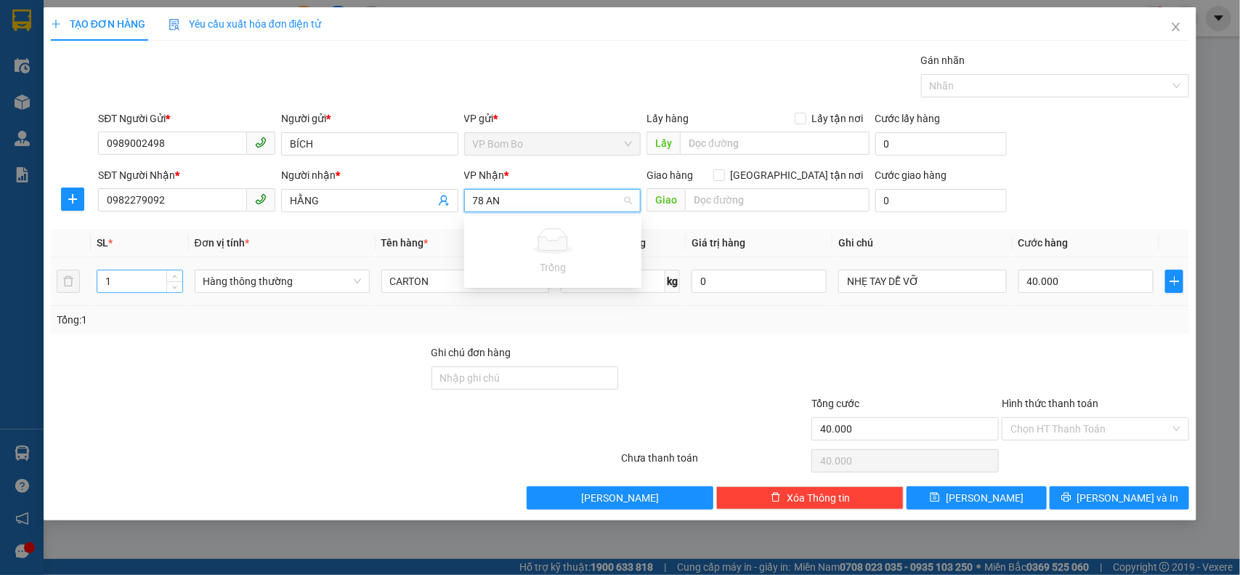
type input "78 AN"
click at [139, 278] on input "1" at bounding box center [139, 281] width 85 height 22
click at [509, 203] on input "search" at bounding box center [548, 201] width 150 height 22
type input "7"
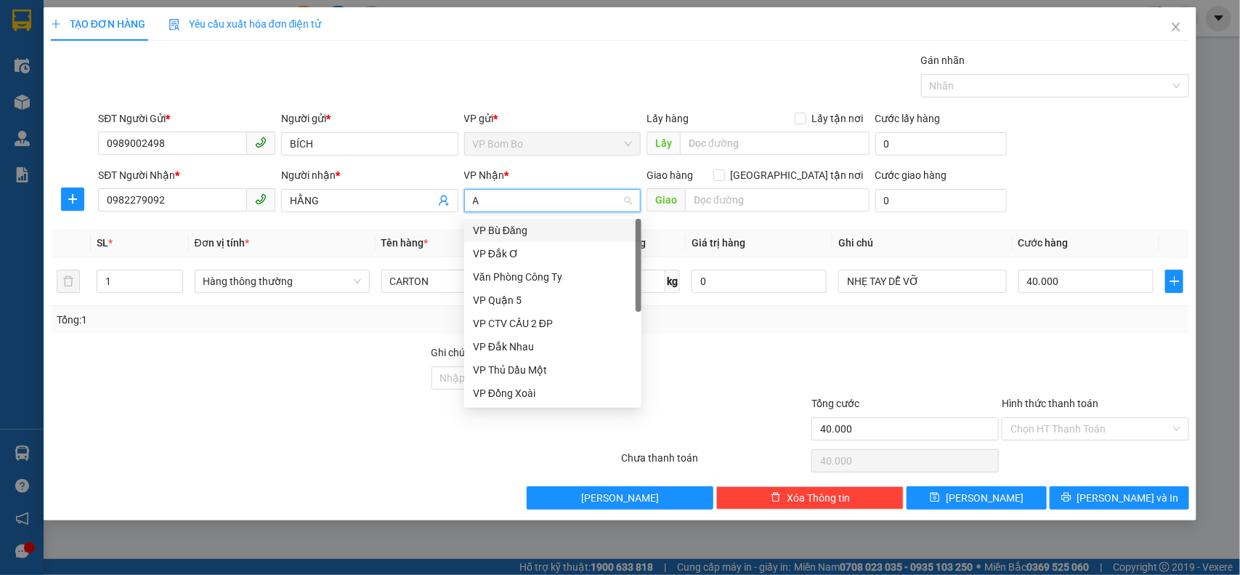
type input "AN"
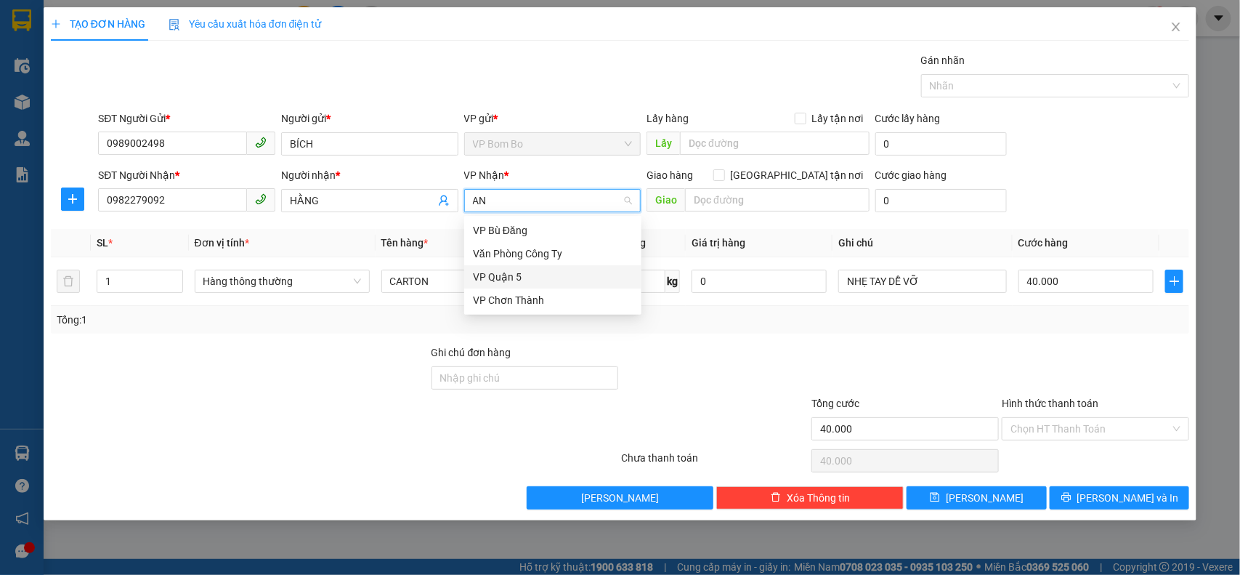
click at [513, 278] on div "VP Quận 5" at bounding box center [553, 277] width 160 height 16
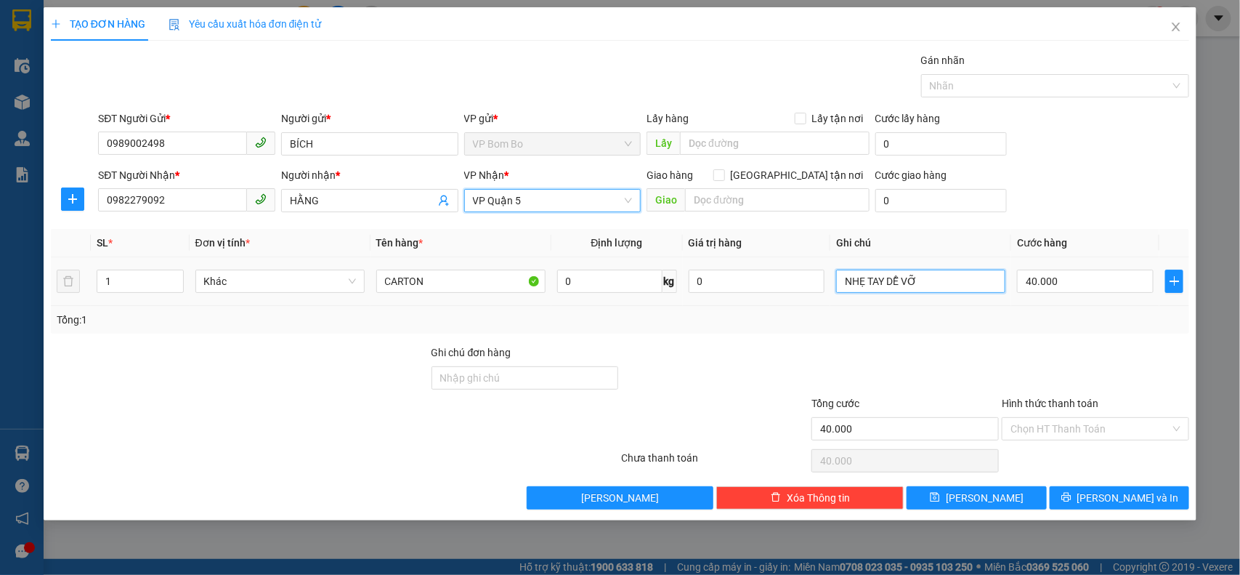
click at [938, 291] on input "NHẸ TAY DỄ VỠ" at bounding box center [920, 281] width 169 height 23
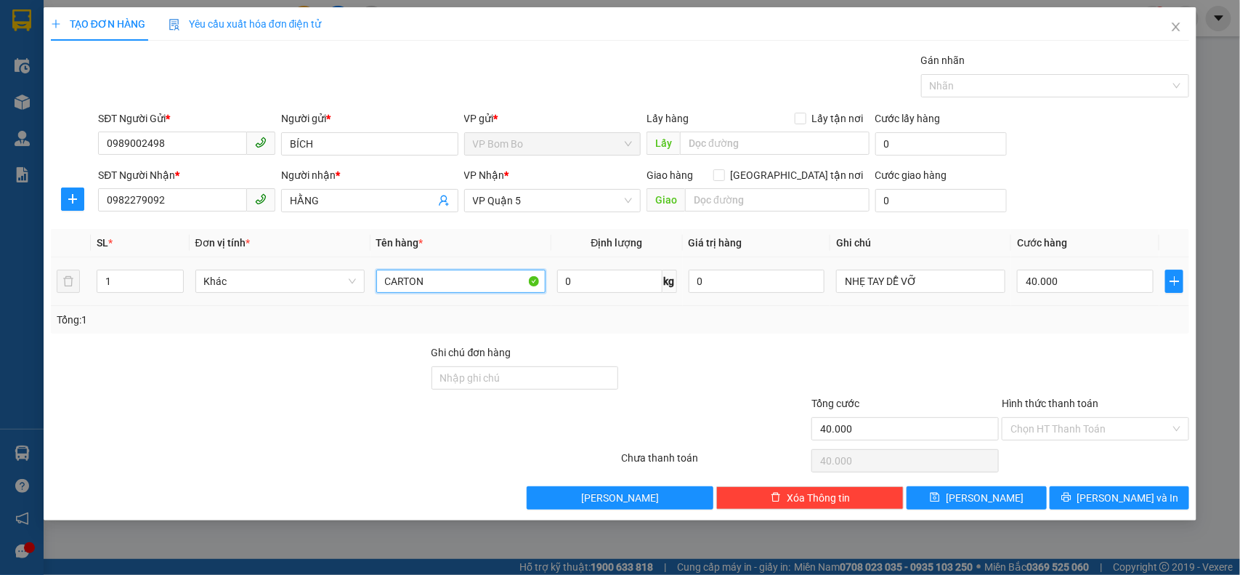
click at [458, 286] on input "CARTON" at bounding box center [460, 281] width 169 height 23
type input "C"
type input "I"
type input "GIẤY TỜ"
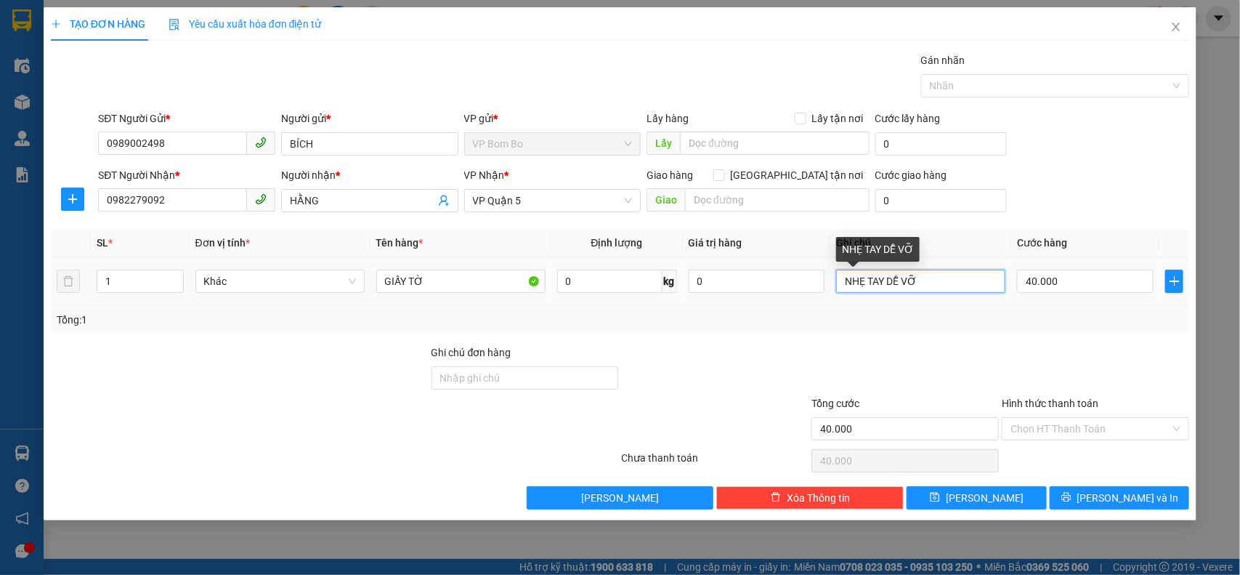
click at [953, 280] on input "NHẸ TAY DỄ VỠ" at bounding box center [920, 281] width 169 height 23
type input "N"
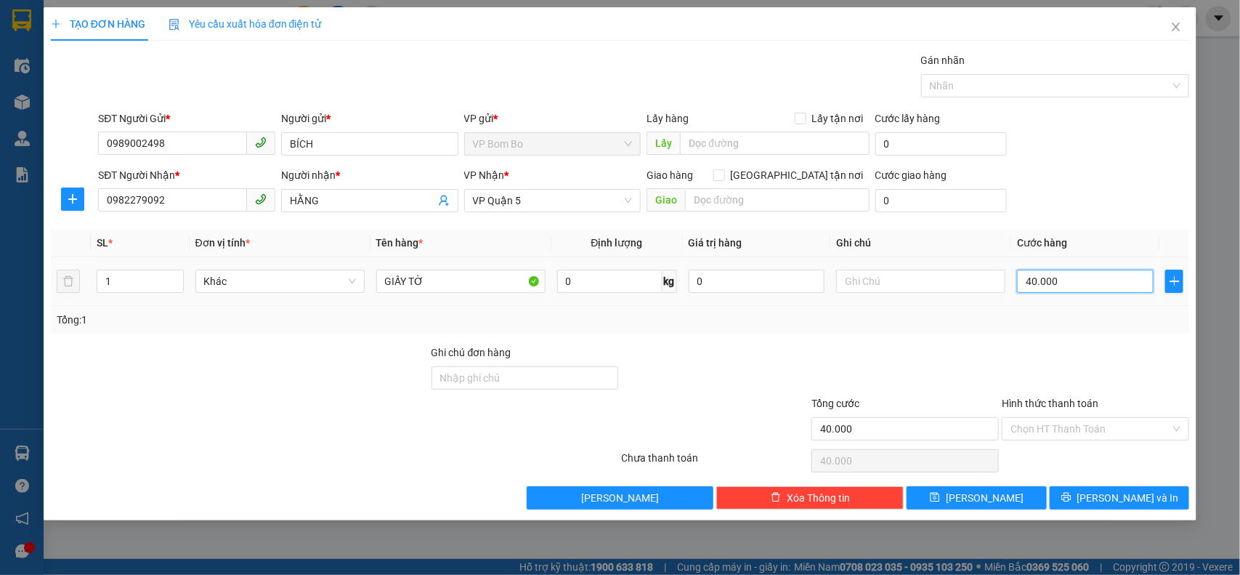
click at [1057, 275] on input "40.000" at bounding box center [1085, 281] width 137 height 23
type input "00.003"
type input "3"
type input "00.000.030"
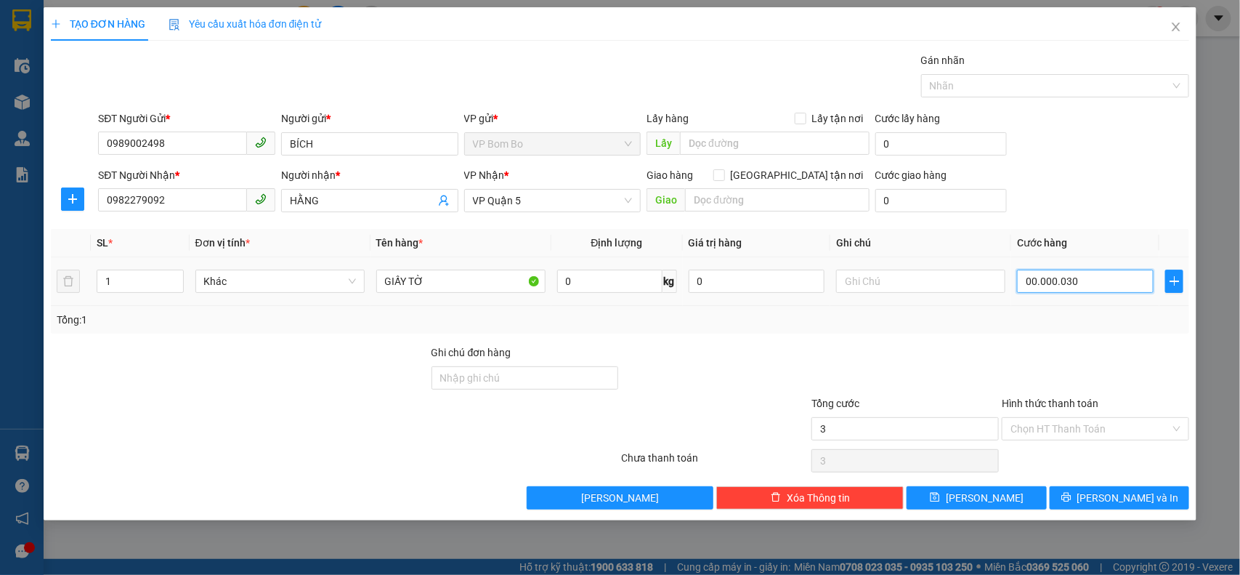
type input "30"
type input "00.000.030"
type input "30.000"
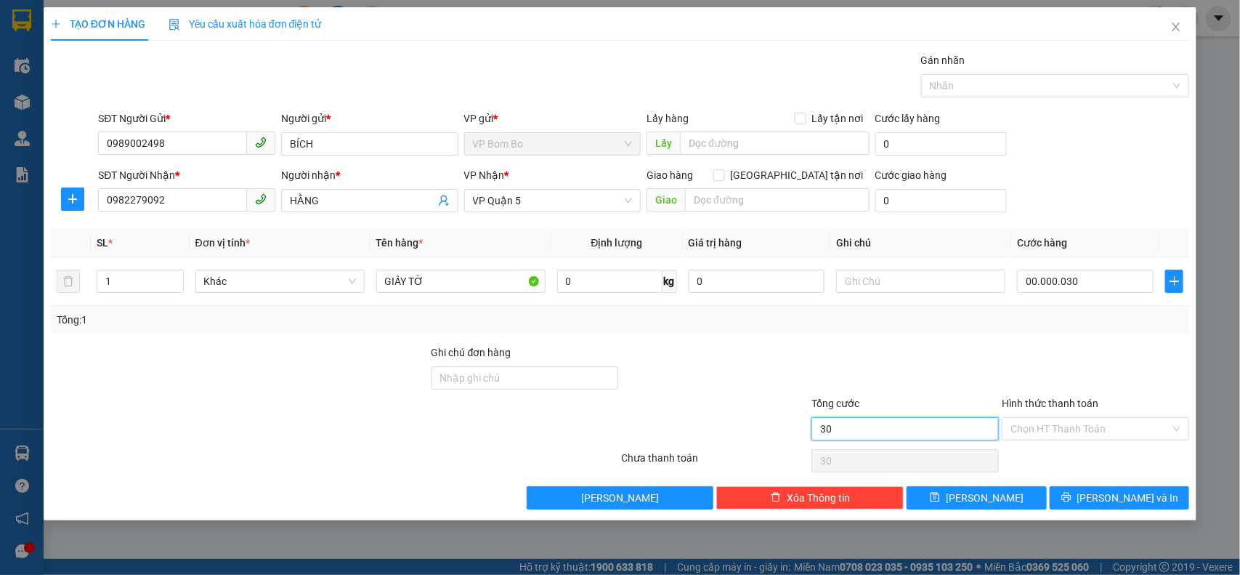
type input "30.000"
click at [906, 432] on input "30.000" at bounding box center [905, 428] width 187 height 23
click at [1066, 425] on input "Hình thức thanh toán" at bounding box center [1091, 429] width 160 height 22
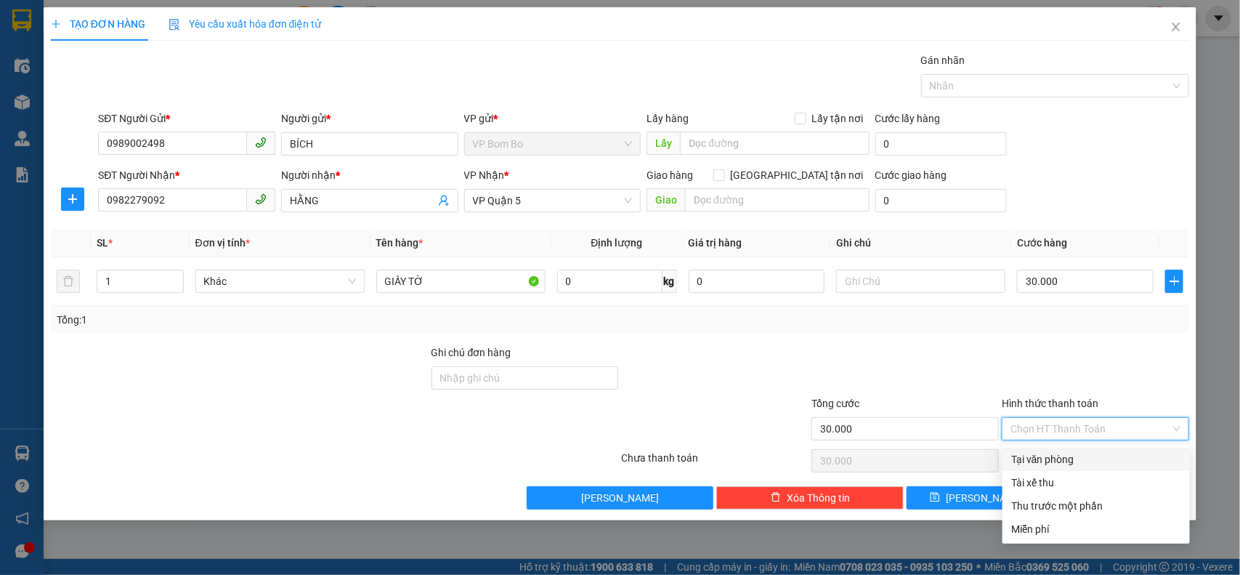
click at [1034, 459] on div "Tại văn phòng" at bounding box center [1096, 459] width 170 height 16
type input "0"
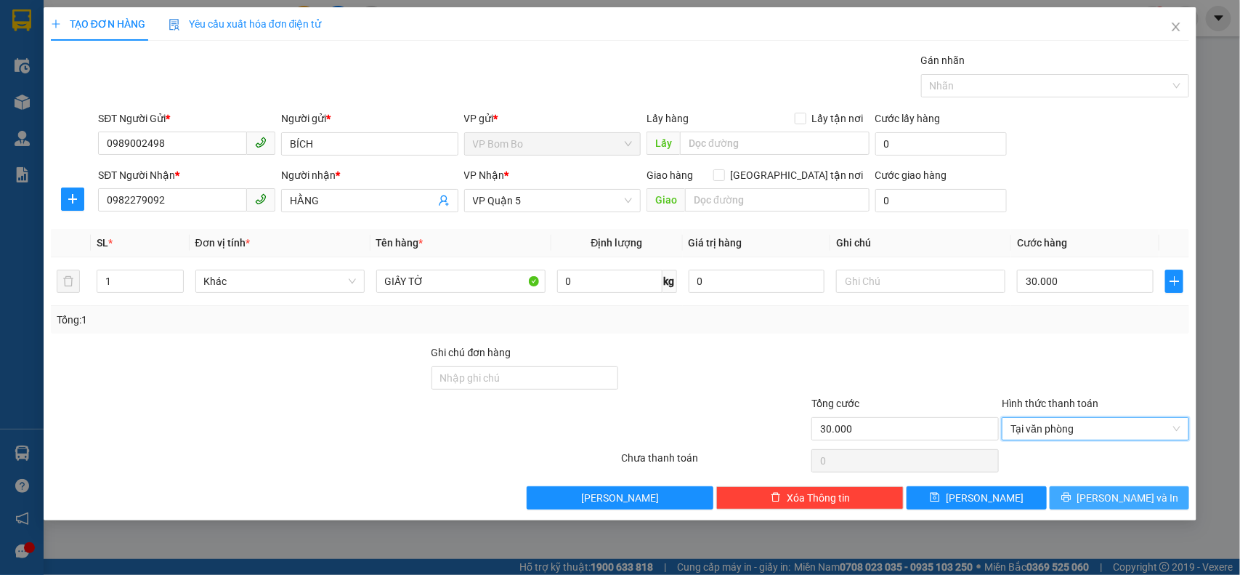
click at [1110, 499] on span "[PERSON_NAME] và In" at bounding box center [1129, 498] width 102 height 16
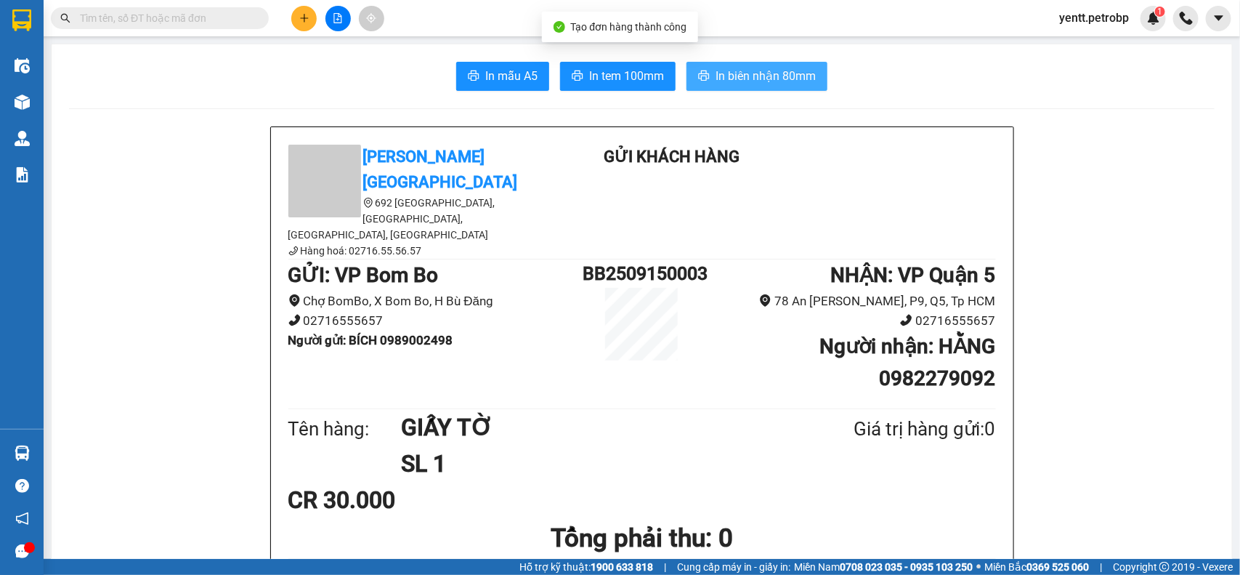
click at [722, 73] on span "In biên nhận 80mm" at bounding box center [766, 76] width 100 height 18
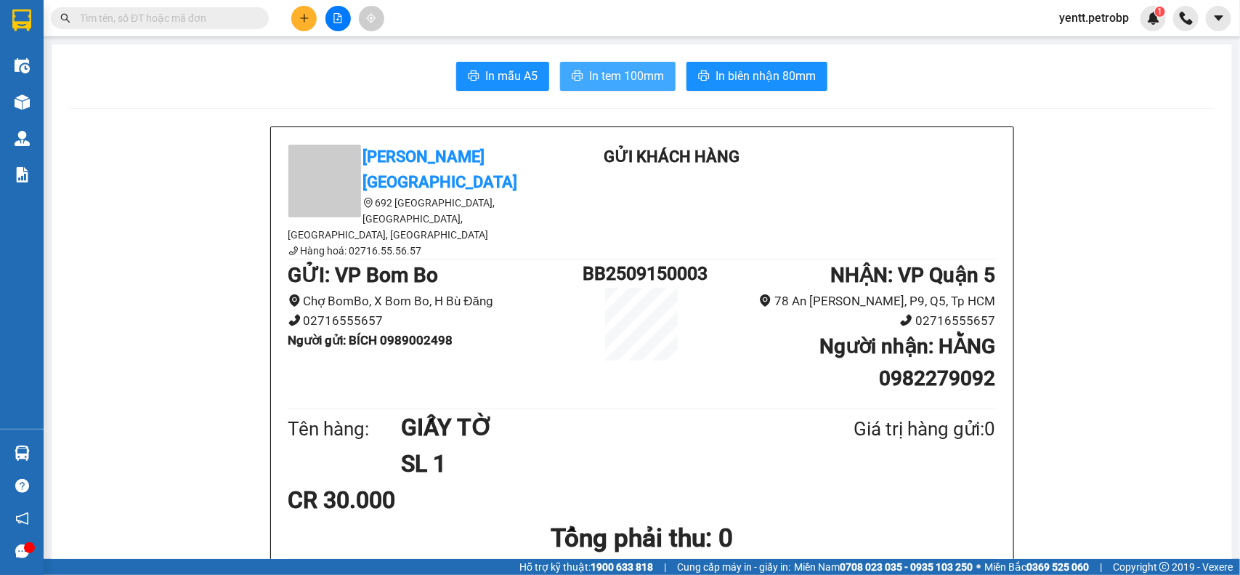
click at [620, 73] on span "In tem 100mm" at bounding box center [626, 76] width 75 height 18
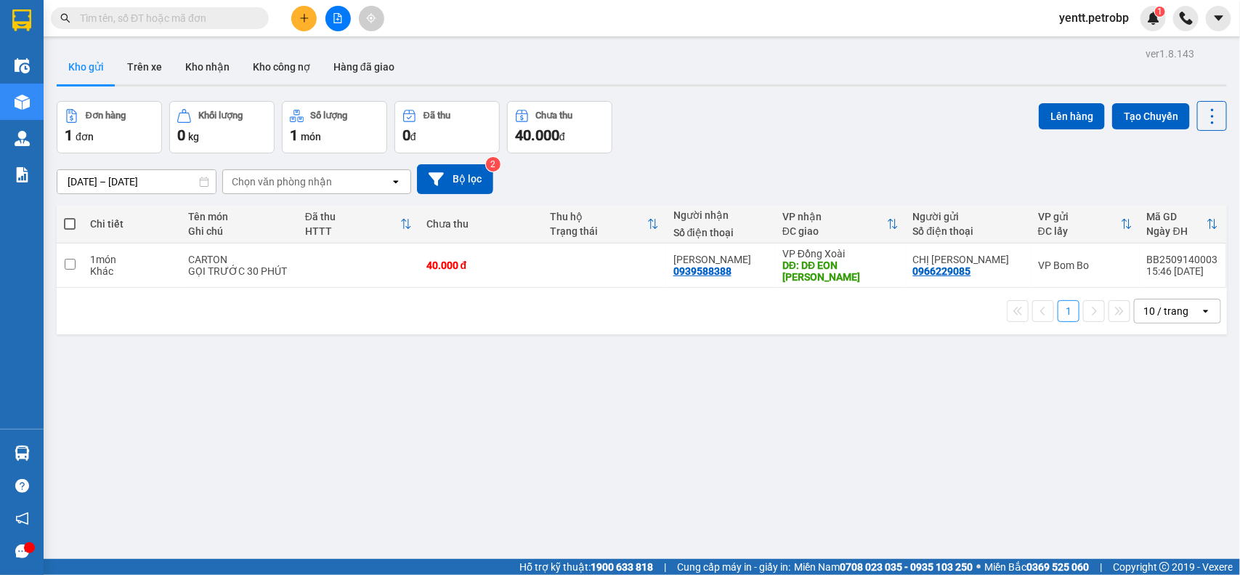
click at [193, 15] on input "text" at bounding box center [165, 18] width 171 height 16
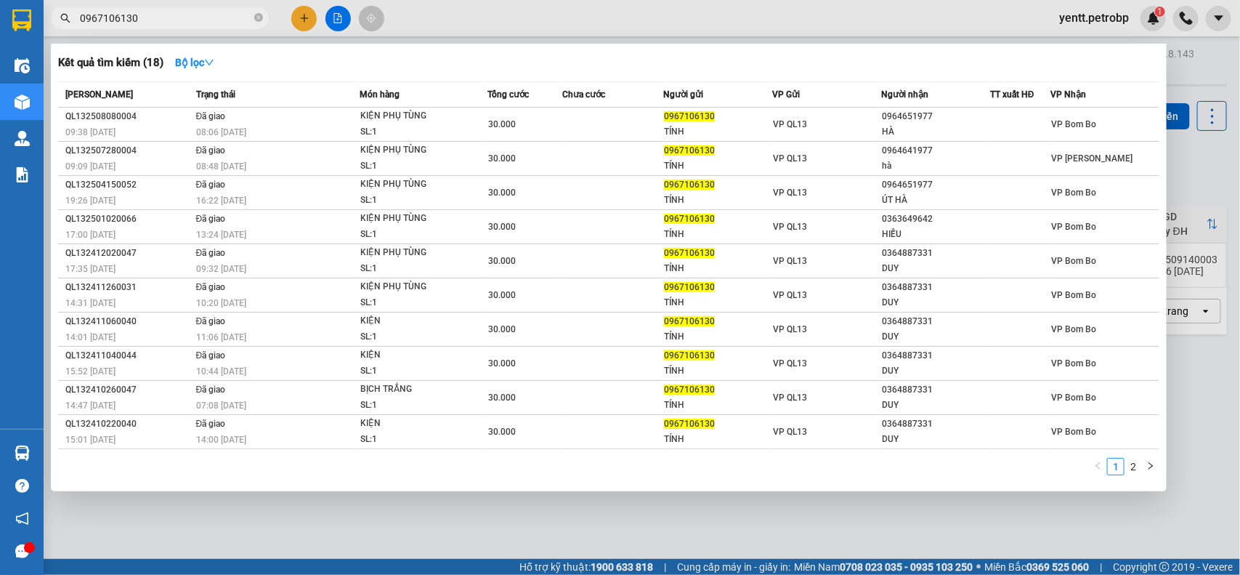
type input "0967106130"
